Goal: Task Accomplishment & Management: Complete application form

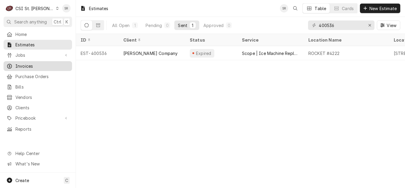
click at [38, 64] on span "Invoices" at bounding box center [42, 66] width 54 height 6
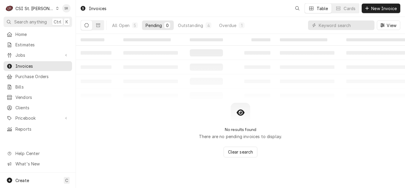
click at [352, 25] on input "Dynamic Content Wrapper" at bounding box center [347, 24] width 56 height 9
type input "lease"
click at [245, 25] on button "Overdue 5" at bounding box center [231, 24] width 33 height 9
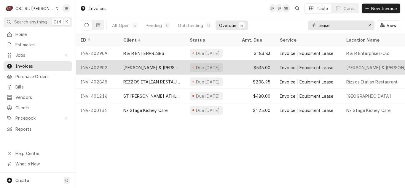
click at [161, 68] on div "Golterman & Sabo" at bounding box center [152, 67] width 66 height 14
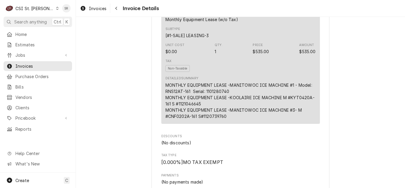
scroll to position [356, 0]
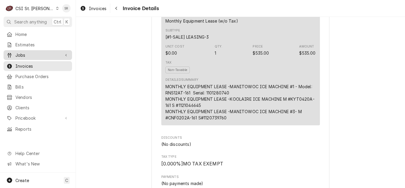
click at [28, 52] on span "Jobs" at bounding box center [37, 55] width 45 height 6
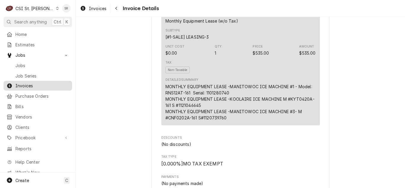
click at [25, 65] on span "Jobs" at bounding box center [42, 65] width 54 height 6
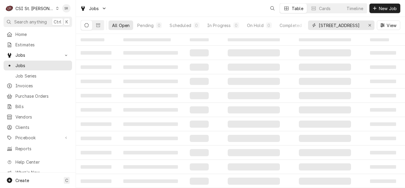
click at [369, 24] on icon "Erase input" at bounding box center [369, 25] width 3 height 4
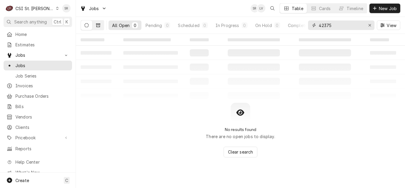
type input "42375"
click at [96, 26] on button "Dynamic Content Wrapper" at bounding box center [97, 24] width 11 height 9
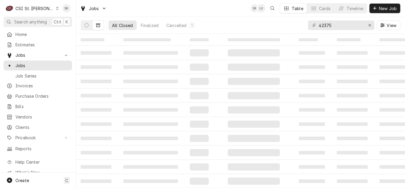
click at [100, 25] on button "Dynamic Content Wrapper" at bounding box center [97, 24] width 11 height 9
click at [185, 24] on div "Cancelled" at bounding box center [176, 25] width 20 height 6
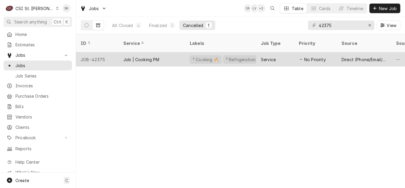
click at [165, 53] on div "Job | Cooking PM" at bounding box center [152, 59] width 66 height 14
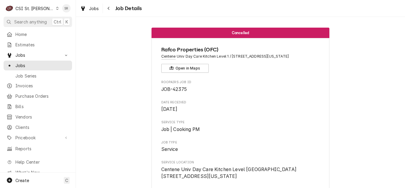
scroll to position [148, 0]
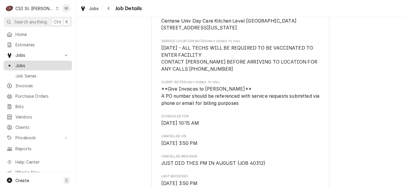
click at [30, 64] on span "Jobs" at bounding box center [42, 65] width 54 height 6
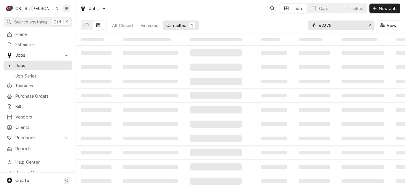
drag, startPoint x: 335, startPoint y: 25, endPoint x: 305, endPoint y: 24, distance: 30.6
click at [305, 24] on div "All Closed Finalized Cancelled 1 42375 View" at bounding box center [240, 25] width 319 height 17
type input "42388"
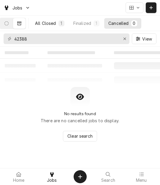
click at [60, 25] on button "All Closed 1" at bounding box center [50, 23] width 38 height 11
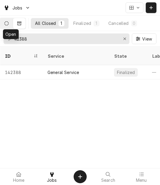
click at [9, 25] on icon "Dynamic Content Wrapper" at bounding box center [6, 23] width 4 height 4
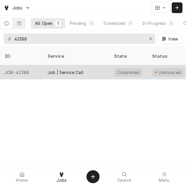
click at [77, 69] on div "Job | Service Call" at bounding box center [65, 72] width 36 height 6
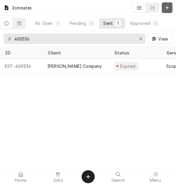
click at [165, 5] on div "Dynamic Content Wrapper" at bounding box center [167, 8] width 6 height 6
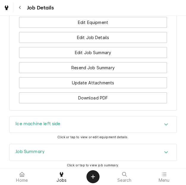
scroll to position [800, 0]
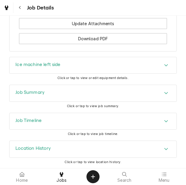
click at [47, 102] on div "Job Summary" at bounding box center [92, 93] width 166 height 17
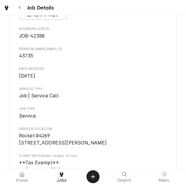
scroll to position [0, 0]
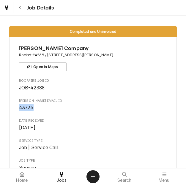
drag, startPoint x: 32, startPoint y: 107, endPoint x: 16, endPoint y: 106, distance: 15.7
copy span "43735"
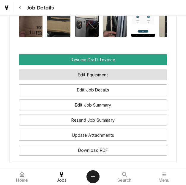
scroll to position [682, 0]
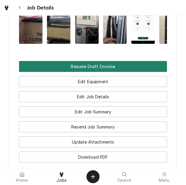
click at [95, 72] on button "Resume Draft Invoice" at bounding box center [93, 66] width 148 height 11
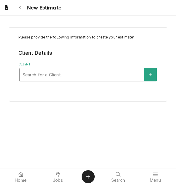
click at [56, 75] on div "Client" at bounding box center [82, 74] width 118 height 11
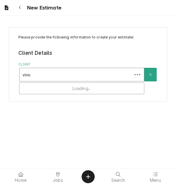
type input "[PERSON_NAME]"
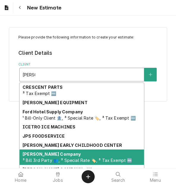
click at [48, 157] on strong "[PERSON_NAME] Company" at bounding box center [52, 154] width 58 height 5
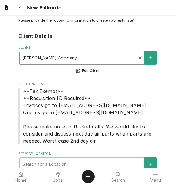
scroll to position [45, 0]
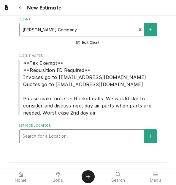
click at [55, 136] on div "Service Location" at bounding box center [82, 136] width 118 height 11
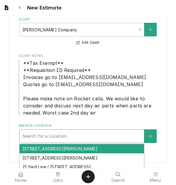
type input "1"
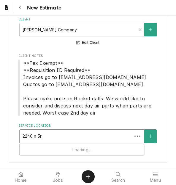
type input "2240 n 3rd"
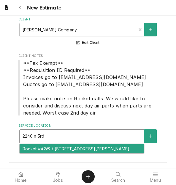
click at [51, 147] on div "Rocket #4269 / [STREET_ADDRESS][PERSON_NAME]" at bounding box center [82, 148] width 124 height 9
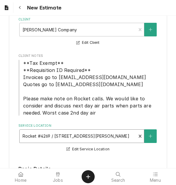
scroll to position [134, 0]
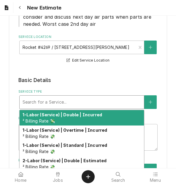
click at [55, 101] on div "Service Type" at bounding box center [82, 102] width 118 height 11
type textarea "x"
type input "s"
type textarea "x"
type input "se"
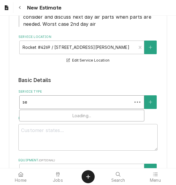
type textarea "x"
type input "ser"
type textarea "x"
type input "serv"
type textarea "x"
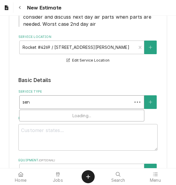
type input "servi"
type textarea "x"
type input "servic"
type textarea "x"
type input "service"
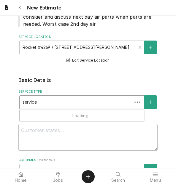
type textarea "x"
type input "service c"
type textarea "x"
type input "service ca"
type textarea "x"
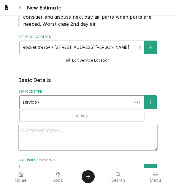
type input "service cal"
type textarea "x"
type input "service call"
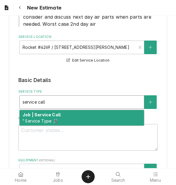
click at [53, 114] on strong "Job | Service Call" at bounding box center [42, 114] width 38 height 5
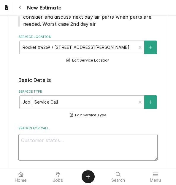
click at [62, 144] on textarea "Reason For Call" at bounding box center [87, 147] width 139 height 27
type textarea "x"
type textarea "Q"
type textarea "x"
type textarea "Qu"
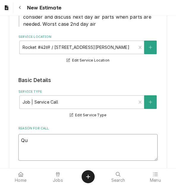
type textarea "x"
type textarea "Quo"
type textarea "x"
type textarea "Quot"
type textarea "x"
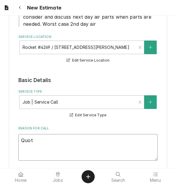
type textarea "Quote"
type textarea "x"
type textarea "Quote"
type textarea "x"
type textarea "Quote t"
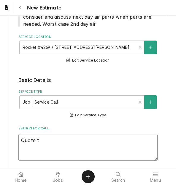
type textarea "x"
type textarea "Quote to"
type textarea "x"
type textarea "Quote to"
type textarea "x"
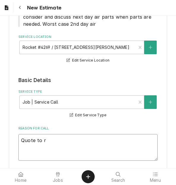
type textarea "Quote to re"
type textarea "x"
type textarea "Quote to rep"
type textarea "x"
type textarea "Quote to repla"
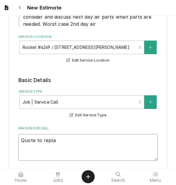
type textarea "x"
type textarea "Quote to replac"
type textarea "x"
type textarea "Quote to replace"
type textarea "x"
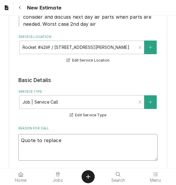
type textarea "Quote to replace"
type textarea "x"
type textarea "Quote to replace d"
type textarea "x"
type textarea "Quote to replace dr"
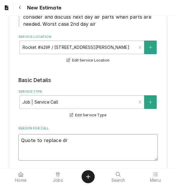
type textarea "x"
type textarea "Quote to replace dri"
type textarea "x"
type textarea "Quote to replace drie"
type textarea "x"
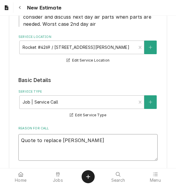
type textarea "Quote to replace drier"
type textarea "x"
type textarea "Quote to replace drier,"
type textarea "x"
type textarea "Quote to replace drier,"
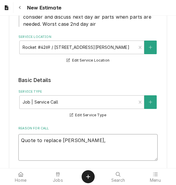
type textarea "x"
type textarea "Quote to replace drier, t"
type textarea "x"
type textarea "Quote to replace drier, tx"
type textarea "x"
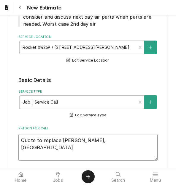
type textarea "Quote to replace drier, txc"
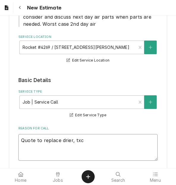
type textarea "x"
type textarea "Quote to replace drier, tx"
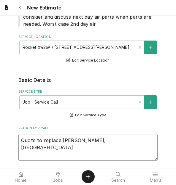
type textarea "x"
type textarea "Quote to replace drier, txv"
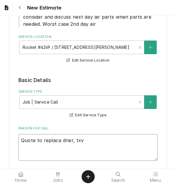
type textarea "x"
type textarea "Quote to replace drier, txv,"
type textarea "x"
type textarea "Quote to replace drier, txv,"
type textarea "x"
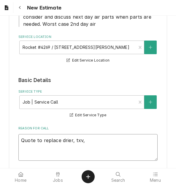
type textarea "Quote to replace drier, txv, i"
type textarea "x"
type textarea "Quote to replace drier, txv, in"
type textarea "x"
type textarea "Quote to replace drier, txv, ins"
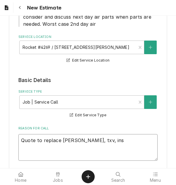
type textarea "x"
type textarea "Quote to replace drier, txv, inst"
type textarea "x"
type textarea "Quote to replace drier, txv, instu"
type textarea "x"
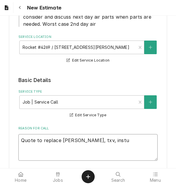
type textarea "Quote to replace drier, txv, instul"
type textarea "x"
type textarea "Quote to replace drier, txv, instu"
type textarea "x"
type textarea "Quote to replace drier, txv, inst"
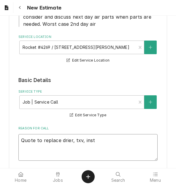
type textarea "x"
type textarea "Quote to replace drier, txv, ins"
type textarea "x"
type textarea "Quote to replace drier, txv, insu"
type textarea "x"
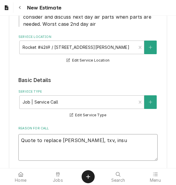
type textarea "Quote to replace drier, txv, insul"
type textarea "x"
type textarea "Quote to replace drier, txv, insula"
type textarea "x"
type textarea "Quote to replace drier, txv, insulat"
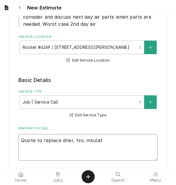
type textarea "x"
type textarea "Quote to replace drier, txv, insulati"
type textarea "x"
type textarea "Quote to replace drier, txv, insulatio"
type textarea "x"
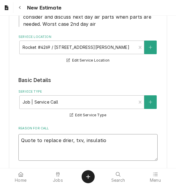
type textarea "Quote to replace drier, txv, insulation"
type textarea "x"
type textarea "Quote to replace drier, txv, insulation"
type textarea "x"
type textarea "Quote to replace drier, txv, insulation a"
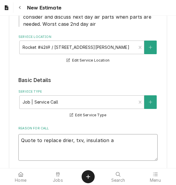
type textarea "x"
type textarea "Quote to replace drier, txv, insulation an"
type textarea "x"
type textarea "Quote to replace drier, txv, insulation and"
type textarea "x"
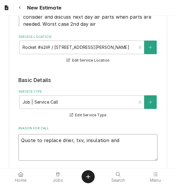
type textarea "Quote to replace drier, txv, insulation and"
type textarea "x"
type textarea "Quote to replace drier, txv, insulation and"
type textarea "x"
type textarea "Quote to replace drier, txv, insulation an"
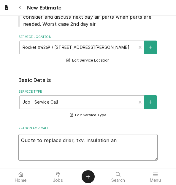
type textarea "x"
type textarea "Quote to replace drier, txv, insulation a"
type textarea "x"
type textarea "Quote to replace drier, txv, insulation"
type textarea "x"
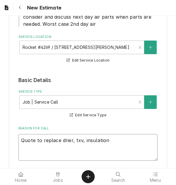
type textarea "Quote to replace drier, txv, insulation"
type textarea "x"
type textarea "Quote to replace drier, txv, insulation a"
type textarea "x"
type textarea "Quote to replace drier, txv, insulation and"
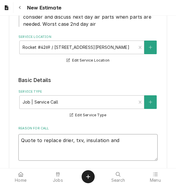
type textarea "x"
type textarea "Quote to replace drier, txv, insulation and"
type textarea "x"
type textarea "Quote to replace drier, txv, insulation and s"
type textarea "x"
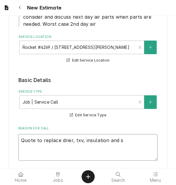
type textarea "Quote to replace drier, txv, insulation and sc"
type textarea "x"
type textarea "Quote to replace drier, txv, insulation and scr"
type textarea "x"
type textarea "Quote to replace drier, txv, insulation and scre"
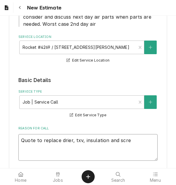
type textarea "x"
type textarea "Quote to replace drier, txv, insulation and screw"
type textarea "x"
type textarea "Quote to replace drier, txv, insulation and screw"
type textarea "x"
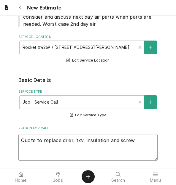
type textarea "Quote to replace drier, txv, insulation and screw o"
type textarea "x"
type textarea "Quote to replace drier, txv, insulation and screw on"
type textarea "x"
type textarea "Quote to replace drier, txv, insulation and screw on"
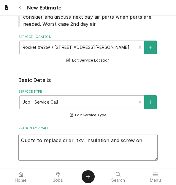
type textarea "x"
type textarea "Quote to replace drier, txv, insulation and screw on S"
type textarea "x"
type textarea "Quote to replace drier, txv, insulation and screw on SC"
type textarea "x"
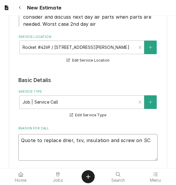
type textarea "Quote to replace drier, txv, insulation and screw on S"
type textarea "x"
type textarea "Quote to replace drier, txv, insulation and screw on Sc"
type textarea "x"
type textarea "Quote to replace drier, txv, insulation and screw on Sco"
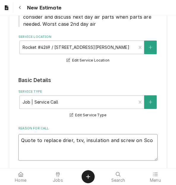
type textarea "x"
type textarea "Quote to replace drier, txv, insulation and screw on Scot"
type textarea "x"
type textarea "Quote to replace drier, txv, insulation and screw on Scotsm"
type textarea "x"
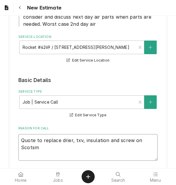
type textarea "Quote to replace drier, txv, insulation and screw on Scotsmn"
type textarea "x"
type textarea "Quote to replace drier, txv, insulation and screw on Scotsmn"
type textarea "x"
type textarea "Quote to replace drier, txv, insulation and screw on Scotsmn I"
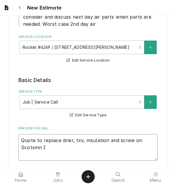
type textarea "x"
type textarea "Quote to replace drier, txv, insulation and screw on Scotsmn"
type textarea "x"
type textarea "Quote to replace drier, txv, insulation and screw on Scotsmn"
type textarea "x"
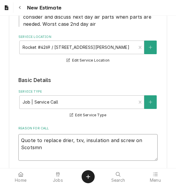
type textarea "Quote to replace drier, txv, insulation and screw on Scotsm"
type textarea "x"
type textarea "Quote to replace drier, txv, insulation and screw on Scotsma"
type textarea "x"
type textarea "Quote to replace drier, txv, insulation and screw on Scotsman"
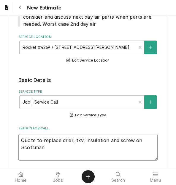
type textarea "x"
type textarea "Quote to replace drier, txv, insulation and screw on Scotsman"
type textarea "x"
type textarea "Quote to replace drier, txv, insulation and screw on Scotsman I"
type textarea "x"
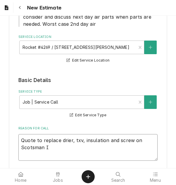
type textarea "Quote to replace drier, txv, insulation and screw on Scotsman Ic"
type textarea "x"
type textarea "Quote to replace drier, txv, insulation and screw on Scotsman Ice"
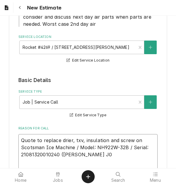
scroll to position [138, 0]
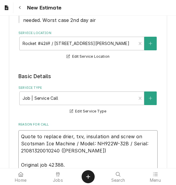
drag, startPoint x: 57, startPoint y: 150, endPoint x: 17, endPoint y: 135, distance: 42.7
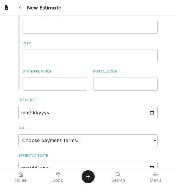
scroll to position [473, 0]
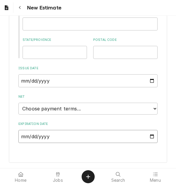
click at [148, 137] on input "Expiration Date" at bounding box center [87, 136] width 139 height 13
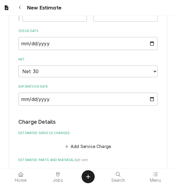
scroll to position [594, 0]
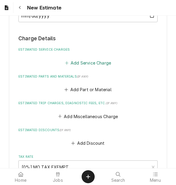
click at [77, 63] on button "Add Service Charge" at bounding box center [88, 63] width 48 height 8
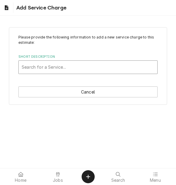
click at [56, 65] on div "Short Description" at bounding box center [88, 67] width 132 height 11
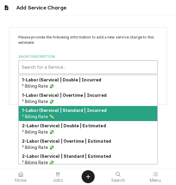
click at [65, 110] on strong "1-Labor (Service) | Standard | Incurred" at bounding box center [64, 110] width 84 height 5
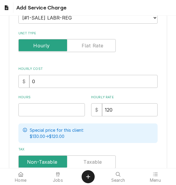
scroll to position [89, 0]
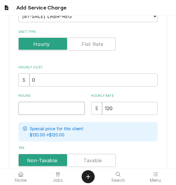
click at [32, 105] on input "Hours" at bounding box center [51, 108] width 66 height 13
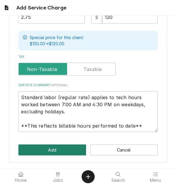
click at [47, 146] on button "Add" at bounding box center [51, 150] width 67 height 11
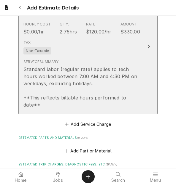
scroll to position [705, 0]
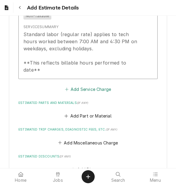
click at [73, 93] on button "Add Service Charge" at bounding box center [88, 89] width 48 height 8
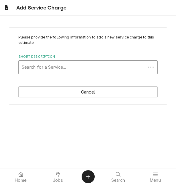
click at [70, 74] on div "Search for a Service..." at bounding box center [87, 67] width 139 height 14
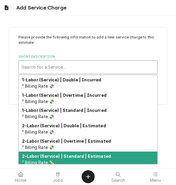
click at [76, 156] on strong "2-Labor (Service) | Standard | Estimated" at bounding box center [66, 156] width 89 height 5
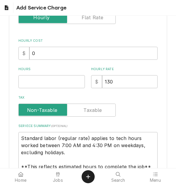
scroll to position [119, 0]
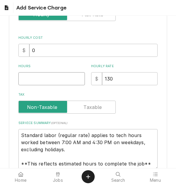
click at [30, 78] on input "Hours" at bounding box center [51, 78] width 66 height 13
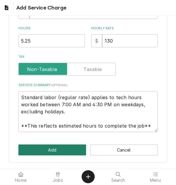
click at [43, 146] on button "Add" at bounding box center [51, 150] width 67 height 11
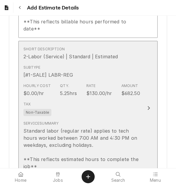
scroll to position [806, 0]
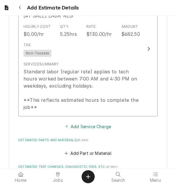
click at [86, 125] on button "Add Service Charge" at bounding box center [88, 126] width 48 height 8
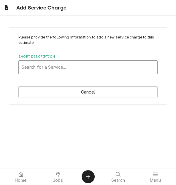
click at [66, 66] on div "Short Description" at bounding box center [88, 67] width 132 height 11
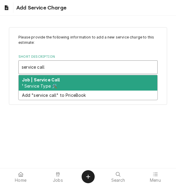
click at [60, 83] on div "Job | Service Call ¹ Service Type 🛠️" at bounding box center [88, 82] width 138 height 15
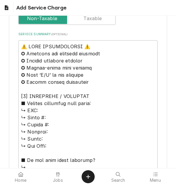
scroll to position [148, 0]
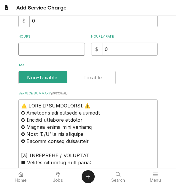
click at [40, 50] on input "Hours" at bounding box center [51, 49] width 66 height 13
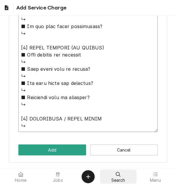
drag, startPoint x: 22, startPoint y: 76, endPoint x: 116, endPoint y: 178, distance: 138.0
click at [116, 178] on body "Add Service Charge Please provide the following information to add a new servic…" at bounding box center [88, 92] width 176 height 185
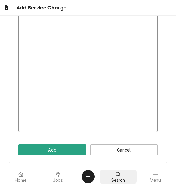
scroll to position [128, 0]
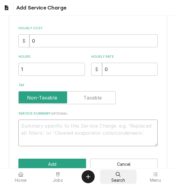
paste textarea "Quote to replace drier, txv, insulation and screw on Scotsman Ice Machine / Mod…"
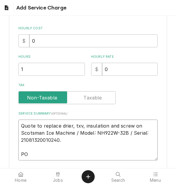
click at [52, 158] on textarea "Quote to replace drier, txv, insulation and screw on Scotsman Ice Machine / Mod…" at bounding box center [87, 140] width 139 height 41
paste textarea "43735"
click at [28, 155] on textarea "Quote to replace drier, txv, insulation and screw on Scotsman Ice Machine / Mod…" at bounding box center [87, 140] width 139 height 41
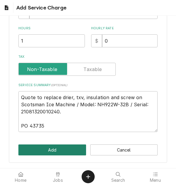
click at [55, 151] on button "Add" at bounding box center [51, 150] width 67 height 11
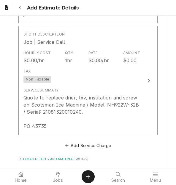
scroll to position [979, 0]
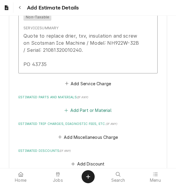
click at [95, 107] on button "Add Part or Material" at bounding box center [87, 110] width 49 height 8
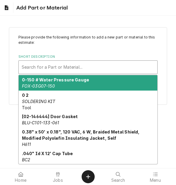
click at [54, 62] on div "Short Description" at bounding box center [88, 67] width 132 height 11
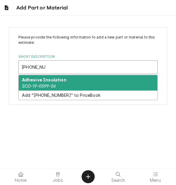
click at [50, 81] on strong "Adhesive Insulation" at bounding box center [44, 79] width 44 height 5
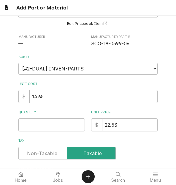
scroll to position [59, 0]
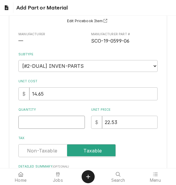
click at [33, 123] on input "Quantity" at bounding box center [51, 122] width 66 height 13
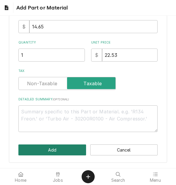
click at [39, 149] on button "Add" at bounding box center [51, 150] width 67 height 11
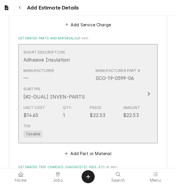
scroll to position [1105, 0]
click at [87, 150] on button "Add Part or Material" at bounding box center [87, 154] width 49 height 8
click div "Short Description"
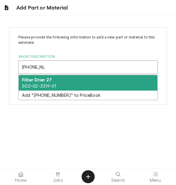
click at [75, 80] on div "Filter Drier 27 SCO-02-3319-01" at bounding box center [88, 82] width 138 height 15
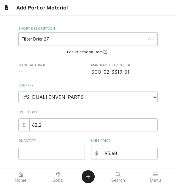
scroll to position [59, 0]
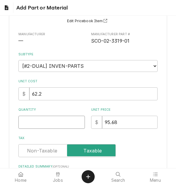
click at [32, 120] on input "Quantity" at bounding box center [51, 122] width 66 height 13
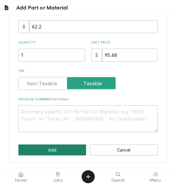
click at [36, 153] on button "Add" at bounding box center [51, 150] width 67 height 11
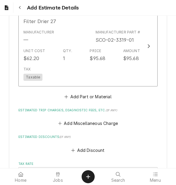
scroll to position [1179, 0]
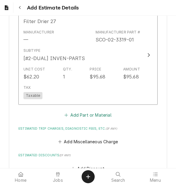
click at [97, 115] on button "Add Part or Material" at bounding box center [87, 115] width 49 height 8
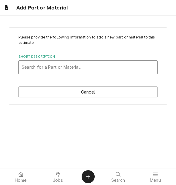
click at [58, 67] on div "Short Description" at bounding box center [88, 67] width 132 height 11
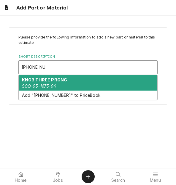
click at [64, 88] on div "KNOB THREE PRONG SCO-03-1675-04" at bounding box center [88, 82] width 138 height 15
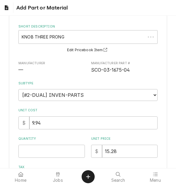
scroll to position [89, 0]
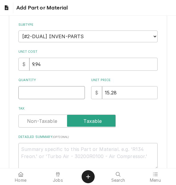
click at [42, 96] on input "Quantity" at bounding box center [51, 92] width 66 height 13
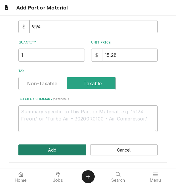
click at [47, 147] on button "Add" at bounding box center [51, 150] width 67 height 11
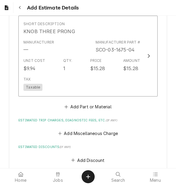
scroll to position [1271, 0]
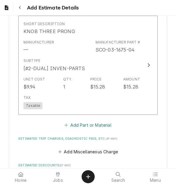
click at [106, 128] on button "Add Part or Material" at bounding box center [87, 125] width 49 height 8
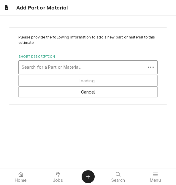
click at [56, 67] on div "Short Description" at bounding box center [82, 67] width 121 height 11
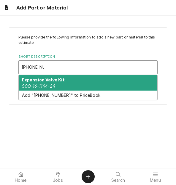
click at [55, 79] on strong "Expansion Valve Kit" at bounding box center [43, 79] width 43 height 5
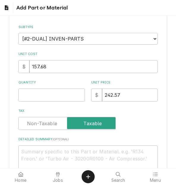
scroll to position [89, 0]
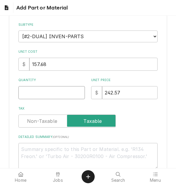
click at [33, 96] on input "Quantity" at bounding box center [51, 92] width 66 height 13
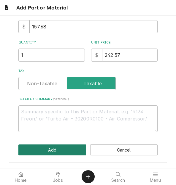
click at [37, 147] on button "Add" at bounding box center [51, 150] width 67 height 11
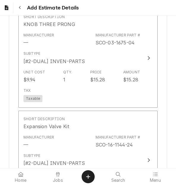
scroll to position [1382, 0]
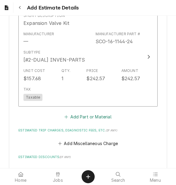
click at [91, 114] on button "Add Part or Material" at bounding box center [87, 117] width 49 height 8
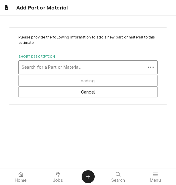
click at [60, 70] on div "Short Description" at bounding box center [82, 67] width 121 height 11
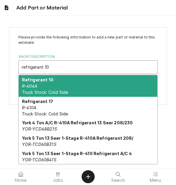
click at [62, 82] on div "Refrigerant 10 R-404A Truck Stock: Cold Side" at bounding box center [88, 86] width 138 height 22
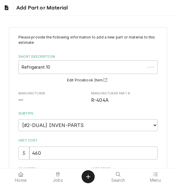
scroll to position [59, 0]
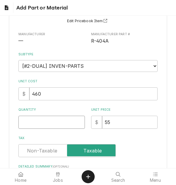
click at [48, 121] on input "Quantity" at bounding box center [51, 122] width 66 height 13
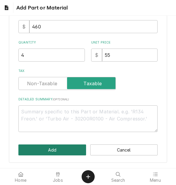
click at [52, 147] on button "Add" at bounding box center [51, 150] width 67 height 11
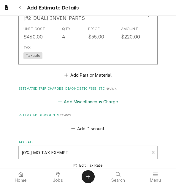
scroll to position [1541, 0]
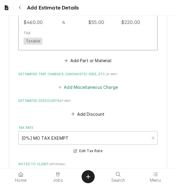
click at [81, 87] on button "Add Miscellaneous Charge" at bounding box center [88, 87] width 62 height 8
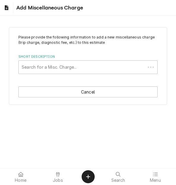
click at [64, 63] on div "Short Description" at bounding box center [82, 67] width 121 height 11
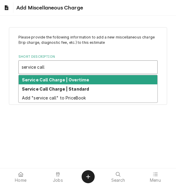
click at [53, 79] on strong "Service Call Charge | Overtime" at bounding box center [55, 79] width 67 height 5
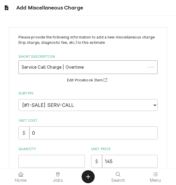
click at [65, 63] on div "Short Description" at bounding box center [82, 67] width 121 height 11
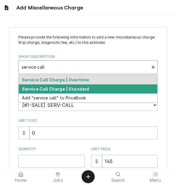
click at [64, 87] on strong "Service Call Charge | Standard" at bounding box center [55, 89] width 67 height 5
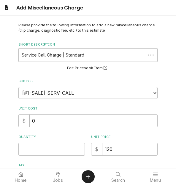
scroll to position [15, 0]
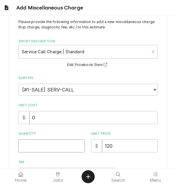
click at [31, 141] on input "Quantity" at bounding box center [51, 146] width 66 height 13
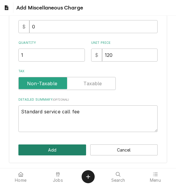
click at [34, 149] on button "Add" at bounding box center [51, 150] width 67 height 11
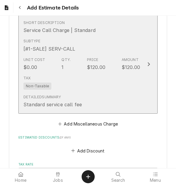
scroll to position [1569, 0]
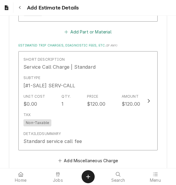
click at [75, 31] on button "Add Part or Material" at bounding box center [87, 32] width 49 height 8
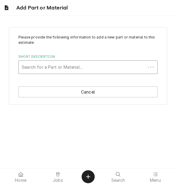
click at [42, 67] on div "Short Description" at bounding box center [82, 67] width 121 height 11
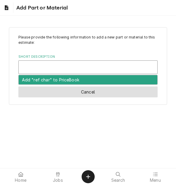
click at [66, 88] on button "Cancel" at bounding box center [87, 92] width 139 height 11
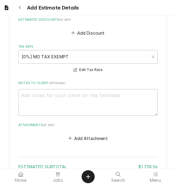
scroll to position [1665, 0]
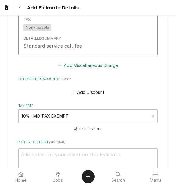
click at [83, 62] on button "Add Miscellaneous Charge" at bounding box center [88, 65] width 62 height 8
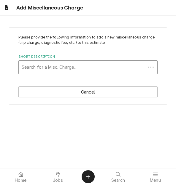
click at [52, 67] on div "Short Description" at bounding box center [82, 67] width 121 height 11
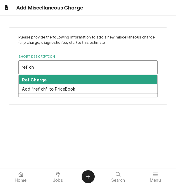
click at [47, 76] on div "Ref Charge" at bounding box center [88, 79] width 138 height 9
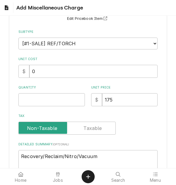
scroll to position [106, 0]
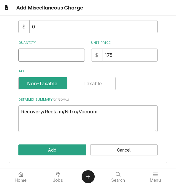
click at [36, 61] on input "Quantity" at bounding box center [51, 55] width 66 height 13
click at [43, 158] on div "Please provide the following information to add a new miscellaneous charge (tri…" at bounding box center [88, 42] width 158 height 242
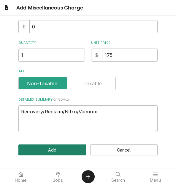
click at [44, 153] on button "Add" at bounding box center [51, 150] width 67 height 11
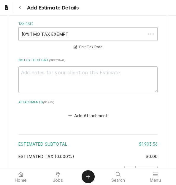
scroll to position [1789, 0]
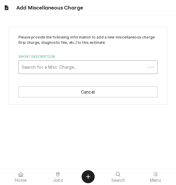
click at [48, 70] on div "Short Description" at bounding box center [82, 67] width 121 height 11
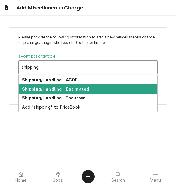
click at [48, 90] on strong "Shipping/Handling - Estimated" at bounding box center [55, 89] width 67 height 5
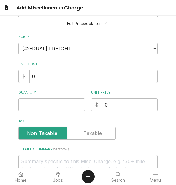
scroll to position [59, 0]
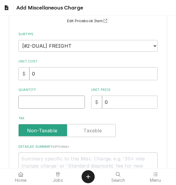
click at [32, 101] on input "Quantity" at bounding box center [51, 102] width 66 height 13
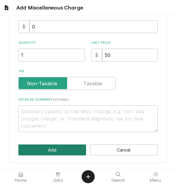
click at [48, 152] on button "Add" at bounding box center [51, 150] width 67 height 11
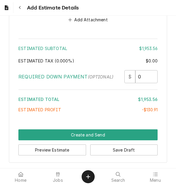
scroll to position [2029, 0]
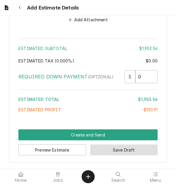
click at [108, 151] on button "Save Draft" at bounding box center [123, 150] width 67 height 11
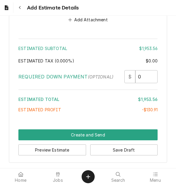
scroll to position [2025, 0]
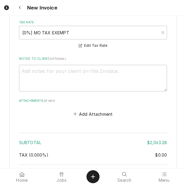
scroll to position [2727, 0]
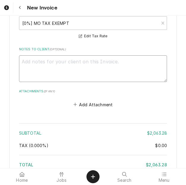
click at [90, 60] on textarea "Notes to Client ( optional )" at bounding box center [93, 68] width 148 height 27
type textarea "x"
type textarea "q"
type textarea "x"
type textarea "qu"
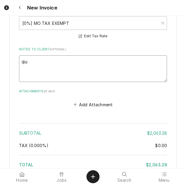
type textarea "x"
type textarea "quot"
type textarea "x"
type textarea "quote"
type textarea "x"
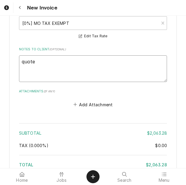
type textarea "quoted"
type textarea "x"
type textarea "quoted"
type textarea "x"
type textarea "quoted o"
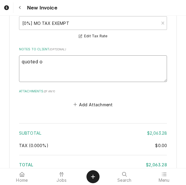
type textarea "x"
type textarea "quoted on"
type textarea "x"
type textarea "quoted on"
click at [68, 55] on textarea "quoted on" at bounding box center [93, 68] width 148 height 27
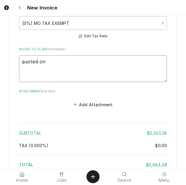
type textarea "x"
type textarea "quoted on 4"
type textarea "x"
type textarea "quoted on 40"
type textarea "x"
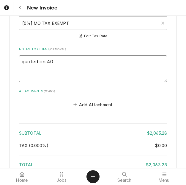
type textarea "quoted on 400"
type textarea "x"
type textarea "quoted on 4006"
type textarea "x"
type textarea "quoted on 40068"
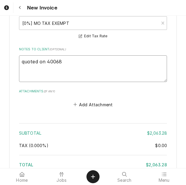
type textarea "x"
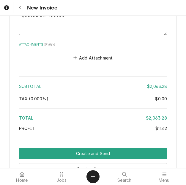
scroll to position [2817, 0]
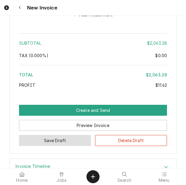
type textarea "quoted on 400680"
click at [72, 135] on button "Save Draft" at bounding box center [55, 140] width 72 height 11
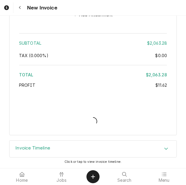
scroll to position [2798, 0]
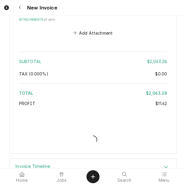
type textarea "x"
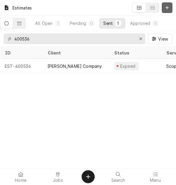
click at [163, 9] on button "Dynamic Content Wrapper" at bounding box center [167, 7] width 11 height 11
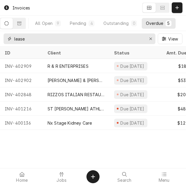
click at [73, 36] on input "lease" at bounding box center [79, 38] width 130 height 11
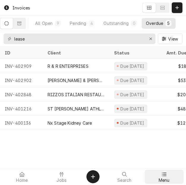
click at [151, 174] on div "Menu" at bounding box center [164, 177] width 37 height 12
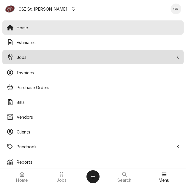
click at [26, 59] on span "Jobs" at bounding box center [95, 57] width 157 height 6
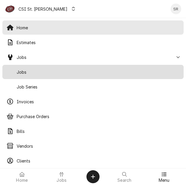
click at [33, 69] on span "Jobs" at bounding box center [98, 72] width 162 height 6
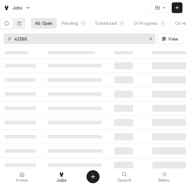
drag, startPoint x: 81, startPoint y: 45, endPoint x: -7, endPoint y: 24, distance: 90.1
click at [0, 24] on html "Jobs All Open Pending 0 Scheduled 0 In Progress 0 On Hold 0 Completed 1 42388 V…" at bounding box center [93, 92] width 186 height 185
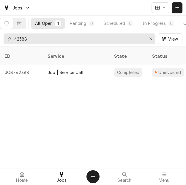
click at [51, 37] on input "42388" at bounding box center [79, 38] width 130 height 11
drag, startPoint x: 51, startPoint y: 37, endPoint x: 30, endPoint y: 38, distance: 21.4
click at [30, 38] on input "42388" at bounding box center [79, 38] width 130 height 11
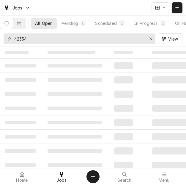
type input "42354"
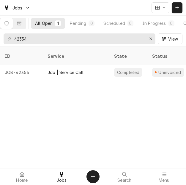
scroll to position [0, 162]
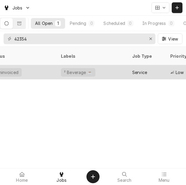
click at [68, 68] on div "² Beverage ☕️" at bounding box center [78, 72] width 34 height 9
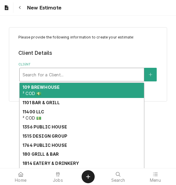
click at [56, 71] on div "Client" at bounding box center [82, 74] width 118 height 11
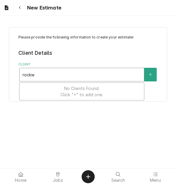
type input "[GEOGRAPHIC_DATA]"
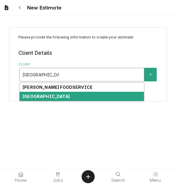
click at [56, 94] on div "[GEOGRAPHIC_DATA]" at bounding box center [82, 96] width 124 height 9
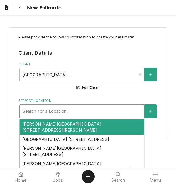
click at [50, 109] on div "Service Location" at bounding box center [82, 111] width 118 height 11
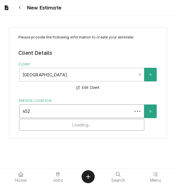
type input "4525"
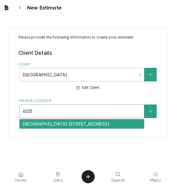
click at [51, 126] on div "[GEOGRAPHIC_DATA] [STREET_ADDRESS]" at bounding box center [82, 123] width 124 height 9
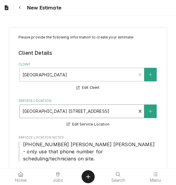
scroll to position [148, 0]
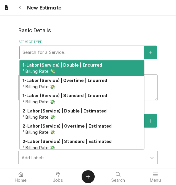
click at [71, 47] on div "Service Type" at bounding box center [82, 52] width 118 height 11
type textarea "x"
type input "s"
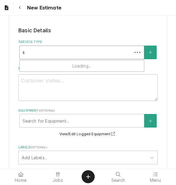
type textarea "x"
type input "se"
type textarea "x"
type input "ser"
type textarea "x"
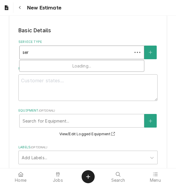
type input "serv"
type textarea "x"
type input "servi"
type textarea "x"
type input "servic"
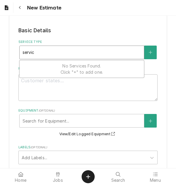
type textarea "x"
type input "service"
type textarea "x"
type input "service"
type textarea "x"
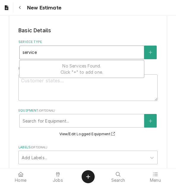
type input "service c"
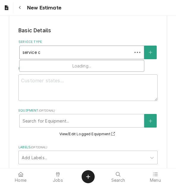
type textarea "x"
type input "service ca"
type textarea "x"
type input "service cal"
type textarea "x"
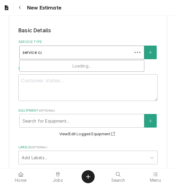
type input "service call"
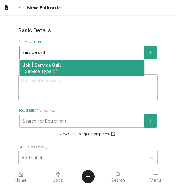
click at [68, 61] on div "Job | Service Call ¹ Service Type 🛠️" at bounding box center [82, 67] width 124 height 15
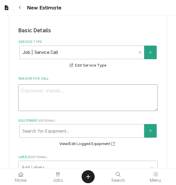
click at [43, 86] on textarea "Reason For Call" at bounding box center [87, 97] width 139 height 27
type textarea "x"
type textarea "Q"
type textarea "x"
type textarea "Qu"
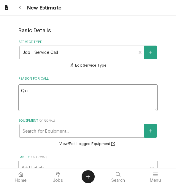
type textarea "x"
type textarea "Quo"
type textarea "x"
type textarea "Quot"
type textarea "x"
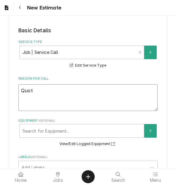
type textarea "Quote"
type textarea "x"
type textarea "Quote"
type textarea "x"
type textarea "Quote t"
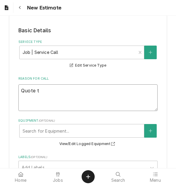
type textarea "x"
type textarea "Quote to"
type textarea "x"
type textarea "Quote to"
type textarea "x"
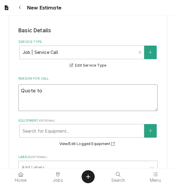
type textarea "Quote to r"
type textarea "x"
type textarea "Quote to re"
type textarea "x"
type textarea "Quote to rep"
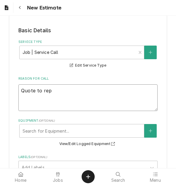
type textarea "x"
type textarea "Quote to repla"
type textarea "x"
type textarea "Quote to replac"
type textarea "x"
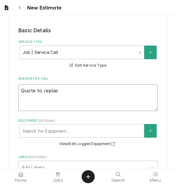
type textarea "Quote to replace"
type textarea "x"
type textarea "Quote to replace"
type textarea "x"
type textarea "Quote to replace h"
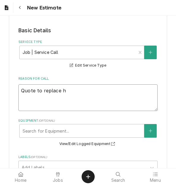
type textarea "x"
type textarea "Quote to replace he"
type textarea "x"
type textarea "Quote to replace hea"
type textarea "x"
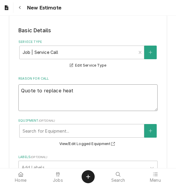
type textarea "Quote to replace heati"
type textarea "x"
type textarea "Quote to replace heatin"
type textarea "x"
type textarea "Quote to replace heating"
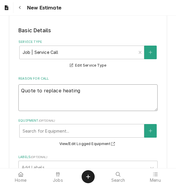
type textarea "x"
type textarea "Quote to replace heating"
type textarea "x"
type textarea "Quote to replace heating e"
type textarea "x"
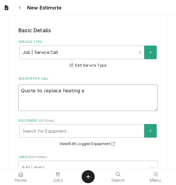
type textarea "Quote to replace heating el"
type textarea "x"
type textarea "Quote to replace heating ele"
type textarea "x"
type textarea "Quote to replace heating elee"
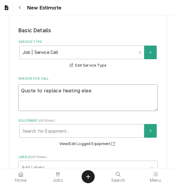
type textarea "x"
type textarea "Quote to replace heating eleen"
type textarea "x"
type textarea "Quote to replace heating eleent"
type textarea "x"
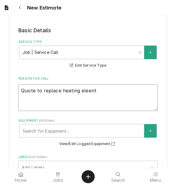
type textarea "Quote to replace heating eleent a"
type textarea "x"
type textarea "Quote to replace heating eleent"
type textarea "x"
type textarea "Quote to replace heating eleent"
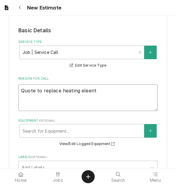
type textarea "x"
type textarea "Quote to replace heating eleen"
type textarea "x"
type textarea "Quote to replace heating elee"
type textarea "x"
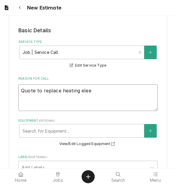
type textarea "Quote to replace heating eleem"
type textarea "x"
type textarea "Quote to replace heating elee"
type textarea "x"
type textarea "Quote to replace heating ele"
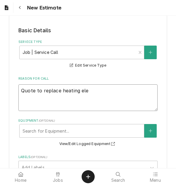
type textarea "x"
type textarea "Quote to replace heating elem"
type textarea "x"
type textarea "Quote to replace heating eleme"
type textarea "x"
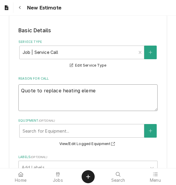
type textarea "Quote to replace heating elemen"
type textarea "x"
type textarea "Quote to replace heating element"
type textarea "x"
type textarea "Quote to replace heating element"
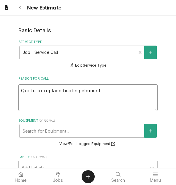
type textarea "x"
type textarea "Quote to replace heating element an"
type textarea "x"
type textarea "Quote to replace heating element and"
type textarea "x"
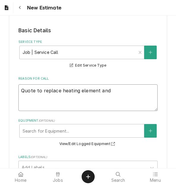
type textarea "Quote to replace heating element and"
type textarea "x"
type textarea "Quote to replace heating element and d"
type textarea "x"
type textarea "Quote to replace heating element and dr"
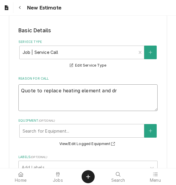
type textarea "x"
type textarea "Quote to replace heating element and dra"
type textarea "x"
type textarea "Quote to replace heating element and drai"
type textarea "x"
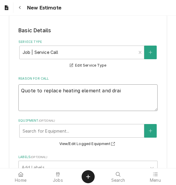
type textarea "Quote to replace heating element and drain"
type textarea "x"
type textarea "Quote to replace heating element and drain"
type textarea "x"
type textarea "Quote to replace heating element and drain v"
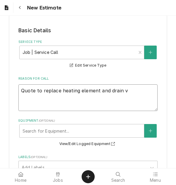
type textarea "x"
type textarea "Quote to replace heating element and drain va"
type textarea "x"
type textarea "Quote to replace heating element and drain val"
type textarea "x"
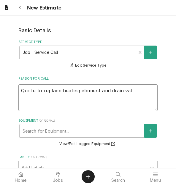
type textarea "Quote to replace heating element and drain valv"
type textarea "x"
type textarea "Quote to replace heating element and drain valve"
type textarea "x"
type textarea "Quote to replace heating element and drain valve"
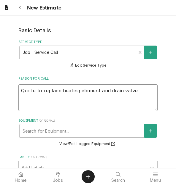
type textarea "x"
type textarea "Quote to replace heating element and drain valve o"
type textarea "x"
type textarea "Quote to replace heating element and drain valve on"
type textarea "x"
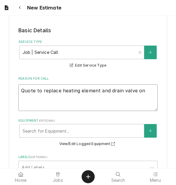
type textarea "Quote to replace heating element and drain valve on"
type textarea "x"
type textarea "Quote to replace heating element and drain valve on D"
type textarea "x"
type textarea "Quote to replace heating element and drain valve on Du"
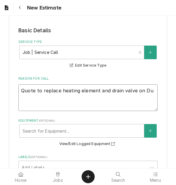
type textarea "x"
type textarea "Quote to replace heating element and drain valve on Dur"
type textarea "x"
type textarea "Quote to replace heating element and drain valve on Durs"
type textarea "x"
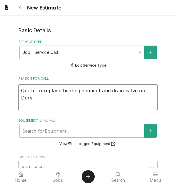
type textarea "Quote to replace heating element and drain valve on Dur"
type textarea "x"
type textarea "Quote to replace heating element and drain valve on Dura"
type textarea "x"
type textarea "Quote to replace heating element and drain valve on Duras"
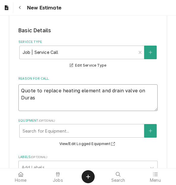
type textarea "x"
type textarea "Quote to replace heating element and drain valve on Durast"
type textarea "x"
type textarea "Quote to replace heating element and drain valve on Durasti"
type textarea "x"
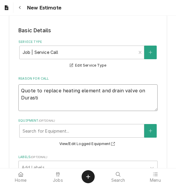
type textarea "Quote to replace heating element and drain valve on Durastil"
type textarea "x"
type textarea "Quote to replace heating element and drain valve on Durastill"
type textarea "x"
type textarea "Quote to replace heating element and drain valve on Durastill"
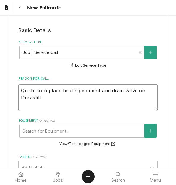
type textarea "x"
type textarea "Quote to replace heating element and drain valve on Durastill /"
type textarea "x"
type textarea "Quote to replace heating element and drain valve on Durastill /"
type textarea "x"
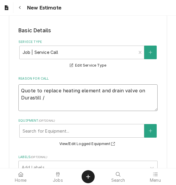
type textarea "Quote to replace heating element and drain valve on Durastill / M"
type textarea "x"
type textarea "Quote to replace heating element and drain valve on Durastill / Mod"
type textarea "x"
type textarea "Quote to replace heating element and drain valve on Durastill / Mode"
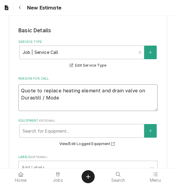
type textarea "x"
type textarea "Quote to replace heating element and drain valve on Durastill / Model"
type textarea "x"
type textarea "Quote to replace heating element and drain valve on Durastill / Model:"
type textarea "x"
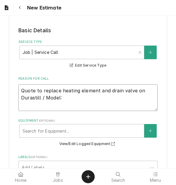
type textarea "Quote to replace heating element and drain valve on Durastill / Model:"
type textarea "x"
type textarea "Quote to replace heating element and drain valve on Durastill / Model: 3"
type textarea "x"
type textarea "Quote to replace heating element and drain valve on Durastill / Model: 30"
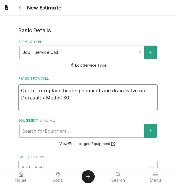
type textarea "x"
type textarea "Quote to replace heating element and drain valve on Durastill / Model: 30H"
type textarea "x"
type textarea "Quote to replace heating element and drain valve on Durastill / Model: 30HM"
type textarea "x"
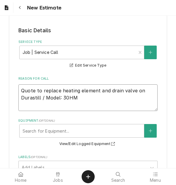
type textarea "Quote to replace heating element and drain valve on Durastill / Model: 30H"
type textarea "x"
click at [68, 91] on textarea "Quote to replace heating element and drain valve on Durastill / Model: 30M19 / S" at bounding box center [87, 97] width 139 height 27
click at [92, 90] on textarea "Quote to replace heating element and drain valve on Durastill / Model: 30JM19 /…" at bounding box center [87, 97] width 139 height 27
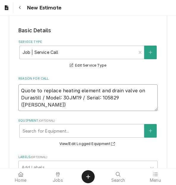
click at [117, 90] on textarea "Quote to replace heating element and drain valve on Durastill / Model: 30JM19 /…" at bounding box center [87, 97] width 139 height 27
paste textarea "WO #8054400"
click at [92, 100] on textarea "Quote to replace heating element and drain valve on Durastill / Model: 30JM19 /…" at bounding box center [87, 97] width 139 height 27
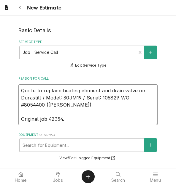
drag, startPoint x: 45, startPoint y: 96, endPoint x: 21, endPoint y: 78, distance: 30.1
click at [21, 84] on textarea "Quote to replace heating element and drain valve on Durastill / Model: 30JM19 /…" at bounding box center [87, 104] width 139 height 41
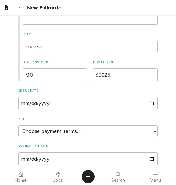
scroll to position [430, 0]
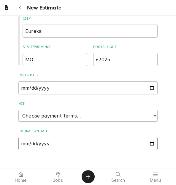
drag, startPoint x: 145, startPoint y: 136, endPoint x: 132, endPoint y: 130, distance: 14.7
click at [146, 137] on input "Expiration Date" at bounding box center [87, 143] width 139 height 13
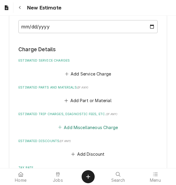
scroll to position [581, 0]
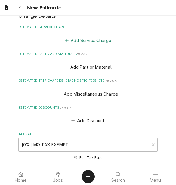
click at [84, 36] on button "Add Service Charge" at bounding box center [88, 40] width 48 height 8
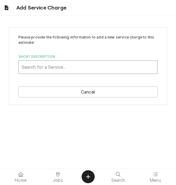
click at [64, 65] on div "Short Description" at bounding box center [88, 67] width 132 height 11
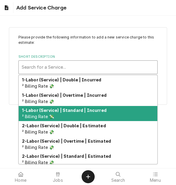
click at [65, 111] on strong "1-Labor (Service) | Standard | Incurred" at bounding box center [64, 110] width 84 height 5
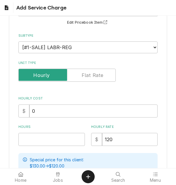
scroll to position [59, 0]
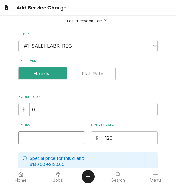
click at [32, 138] on input "Hours" at bounding box center [51, 138] width 66 height 13
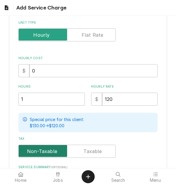
scroll to position [119, 0]
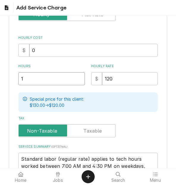
drag, startPoint x: 41, startPoint y: 80, endPoint x: 1, endPoint y: 77, distance: 40.7
click at [1, 77] on div "Please provide the following information to add a new service charge to this es…" at bounding box center [88, 66] width 176 height 327
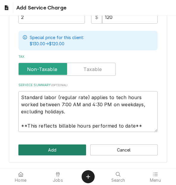
click at [38, 147] on button "Add" at bounding box center [51, 150] width 67 height 11
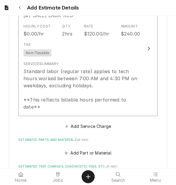
scroll to position [633, 0]
click at [77, 114] on div "Short Description 1-Labor (Service) | Standard | Incurred Subtype [#1-SALE] LAB…" at bounding box center [87, 55] width 139 height 149
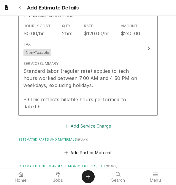
click at [77, 122] on button "Add Service Charge" at bounding box center [88, 126] width 48 height 8
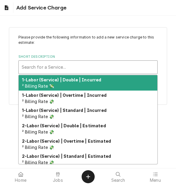
click at [63, 68] on div "Short Description" at bounding box center [88, 67] width 132 height 11
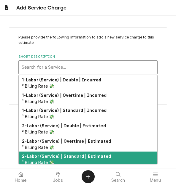
click at [66, 154] on div "2-Labor (Service) | Standard | Estimated ² Billing Rate 💸" at bounding box center [88, 159] width 138 height 15
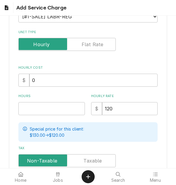
scroll to position [89, 0]
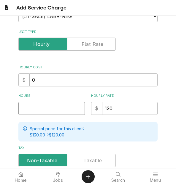
click at [25, 113] on input "Hours" at bounding box center [51, 108] width 66 height 13
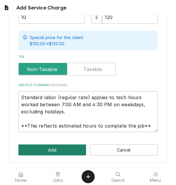
click at [44, 151] on button "Add" at bounding box center [51, 150] width 67 height 11
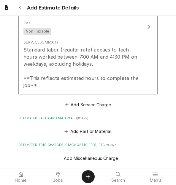
scroll to position [792, 0]
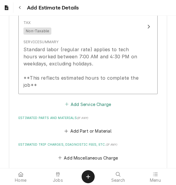
click at [69, 100] on button "Add Service Charge" at bounding box center [88, 104] width 48 height 8
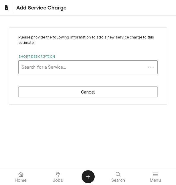
click at [55, 68] on div "Short Description" at bounding box center [82, 67] width 121 height 11
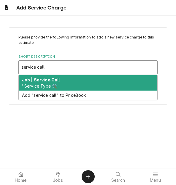
click at [68, 83] on div "Job | Service Call ¹ Service Type 🛠️" at bounding box center [88, 82] width 138 height 15
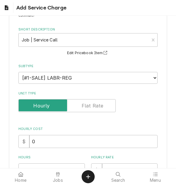
scroll to position [89, 0]
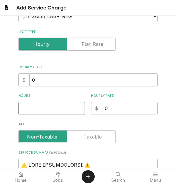
click at [43, 107] on input "Hours" at bounding box center [51, 108] width 66 height 13
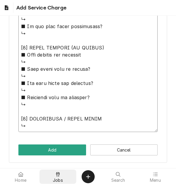
drag, startPoint x: 21, startPoint y: 75, endPoint x: 61, endPoint y: 182, distance: 114.2
click at [61, 182] on body "Add Service Charge Please provide the following information to add a new servic…" at bounding box center [88, 92] width 176 height 185
paste textarea "Quote to replace heating element and drain valve on Durastill / Model: 30JM19 /…"
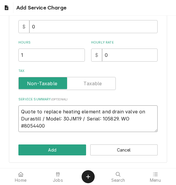
scroll to position [128, 0]
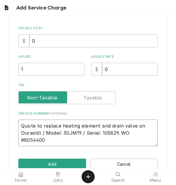
click at [119, 132] on textarea "Quote to replace heating element and drain valve on Durastill / Model: 30JM19 /…" at bounding box center [87, 133] width 139 height 27
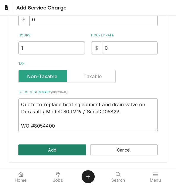
click at [55, 150] on button "Add" at bounding box center [51, 150] width 67 height 11
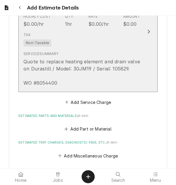
scroll to position [918, 0]
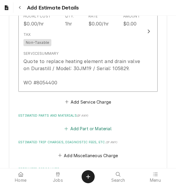
click at [79, 130] on button "Add Part or Material" at bounding box center [87, 129] width 49 height 8
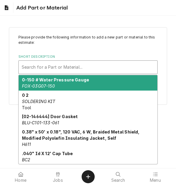
click at [65, 66] on div "Short Description" at bounding box center [88, 67] width 132 height 11
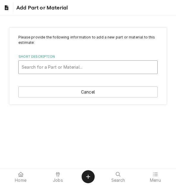
click at [49, 69] on div "Short Description" at bounding box center [88, 67] width 132 height 11
click at [51, 69] on div "Short Description" at bounding box center [88, 67] width 132 height 11
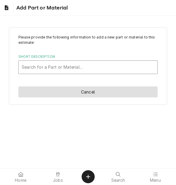
click at [60, 94] on button "Cancel" at bounding box center [87, 92] width 139 height 11
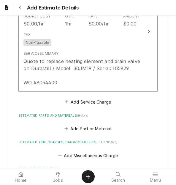
scroll to position [974, 0]
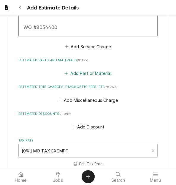
click at [74, 74] on button "Add Part or Material" at bounding box center [87, 73] width 49 height 8
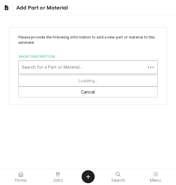
click at [53, 68] on div "Short Description" at bounding box center [82, 67] width 121 height 11
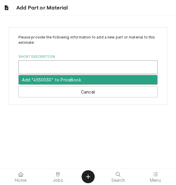
click at [53, 67] on div "Short Description" at bounding box center [88, 67] width 132 height 11
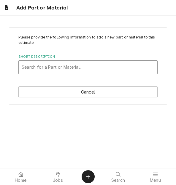
click at [53, 67] on div "Short Description" at bounding box center [88, 67] width 132 height 11
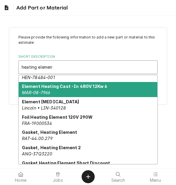
scroll to position [468, 0]
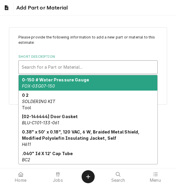
click at [61, 64] on div "Short Description" at bounding box center [88, 67] width 132 height 11
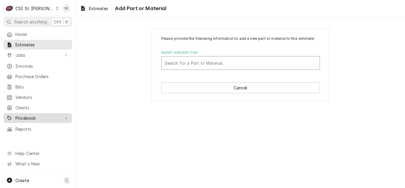
click at [39, 115] on span "Pricebook" at bounding box center [37, 118] width 45 height 6
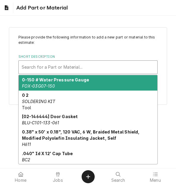
click at [63, 63] on div "Short Description" at bounding box center [88, 67] width 132 height 11
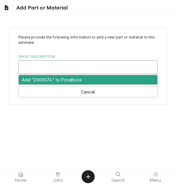
click at [63, 63] on div "Short Description" at bounding box center [88, 67] width 132 height 11
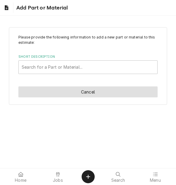
click at [72, 92] on button "Cancel" at bounding box center [87, 92] width 139 height 11
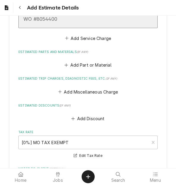
scroll to position [918, 0]
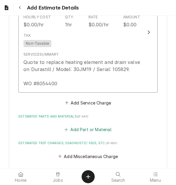
click at [76, 127] on button "Add Part or Material" at bounding box center [87, 130] width 49 height 8
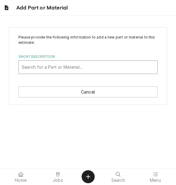
click at [67, 65] on div "Short Description" at bounding box center [88, 67] width 132 height 11
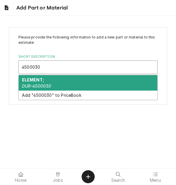
click at [62, 80] on div "ELEMENT; DUR-4500030" at bounding box center [88, 82] width 138 height 15
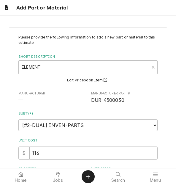
scroll to position [119, 0]
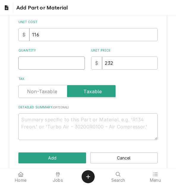
click at [32, 69] on div "Please provide the following information to add a new part or material to this …" at bounding box center [87, 28] width 139 height 224
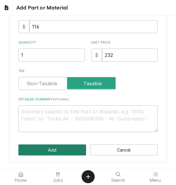
click at [36, 151] on button "Add" at bounding box center [51, 150] width 67 height 11
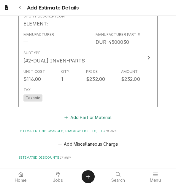
scroll to position [1032, 0]
click at [73, 116] on button "Add Part or Material" at bounding box center [87, 117] width 49 height 8
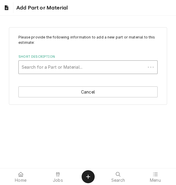
click at [53, 65] on div "Short Description" at bounding box center [82, 67] width 121 height 11
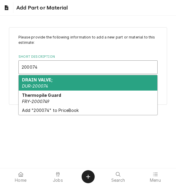
click at [55, 86] on div "DRAIN VALVE; DUR-200074" at bounding box center [88, 82] width 138 height 15
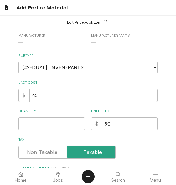
scroll to position [59, 0]
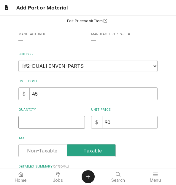
click at [36, 123] on input "Quantity" at bounding box center [51, 122] width 66 height 13
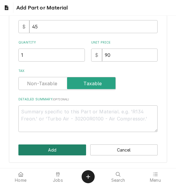
click at [38, 149] on button "Add" at bounding box center [51, 150] width 67 height 11
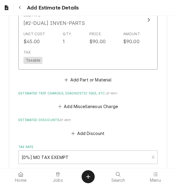
scroll to position [1172, 0]
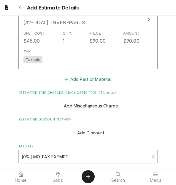
click at [72, 81] on button "Add Part or Material" at bounding box center [87, 79] width 49 height 8
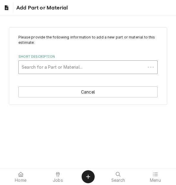
click at [49, 67] on div "Short Description" at bounding box center [82, 67] width 121 height 11
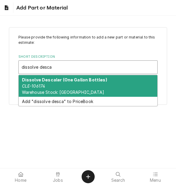
click at [46, 80] on strong "Dissolve Descaler (One Gallon Bottles)" at bounding box center [64, 79] width 85 height 5
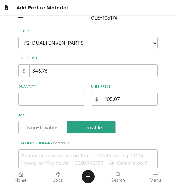
scroll to position [89, 0]
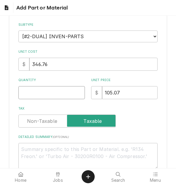
click at [37, 98] on input "Quantity" at bounding box center [51, 92] width 66 height 13
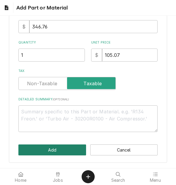
click at [36, 150] on button "Add" at bounding box center [51, 150] width 67 height 11
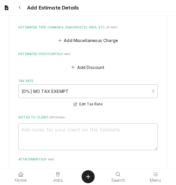
scroll to position [1350, 0]
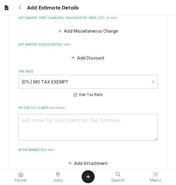
click at [67, 32] on button "Add Miscellaneous Charge" at bounding box center [88, 31] width 62 height 8
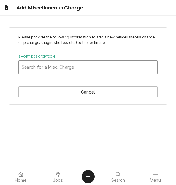
click at [37, 66] on div "Short Description" at bounding box center [88, 67] width 132 height 11
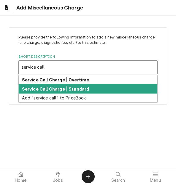
click at [34, 87] on strong "Service Call Charge | Standard" at bounding box center [55, 89] width 67 height 5
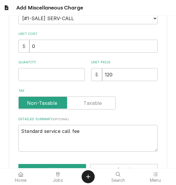
scroll to position [89, 0]
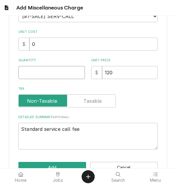
click at [32, 76] on input "Quantity" at bounding box center [51, 72] width 66 height 13
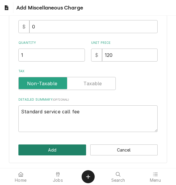
click at [39, 150] on button "Add" at bounding box center [51, 150] width 67 height 11
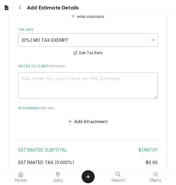
scroll to position [1456, 0]
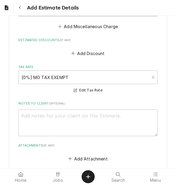
click at [76, 30] on button "Add Miscellaneous Charge" at bounding box center [88, 27] width 62 height 8
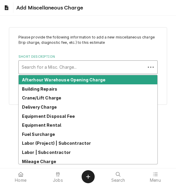
click at [49, 69] on div "Short Description" at bounding box center [82, 67] width 121 height 11
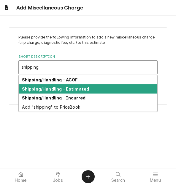
click at [50, 89] on strong "Shipping/Handling - Estimated" at bounding box center [55, 89] width 67 height 5
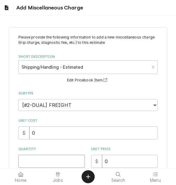
click at [35, 164] on input "Quantity" at bounding box center [51, 161] width 66 height 13
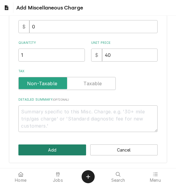
click at [41, 151] on button "Add" at bounding box center [51, 150] width 67 height 11
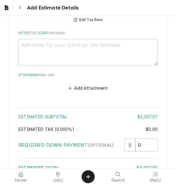
scroll to position [1679, 0]
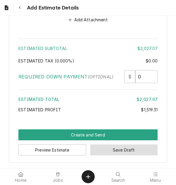
click at [111, 151] on button "Save Draft" at bounding box center [123, 150] width 67 height 11
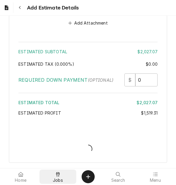
scroll to position [1676, 0]
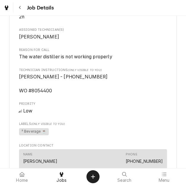
scroll to position [289, 0]
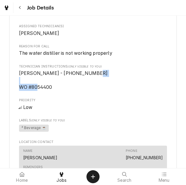
drag, startPoint x: 54, startPoint y: 95, endPoint x: 21, endPoint y: 95, distance: 32.3
click at [21, 91] on span "Kelli Budd - 636 733-3270 WO #8054400" at bounding box center [93, 80] width 148 height 21
click at [53, 91] on span "Kelli Budd - 636 733-3270 WO #8054400" at bounding box center [93, 80] width 148 height 21
drag, startPoint x: 51, startPoint y: 94, endPoint x: 17, endPoint y: 94, distance: 34.4
click at [17, 94] on div "Rockwood School District Eureka High School 28 / 4525 Highway 109, Eureka, MO 6…" at bounding box center [92, 100] width 167 height 705
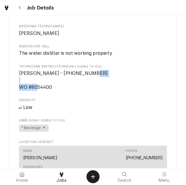
copy span "WO #8054400"
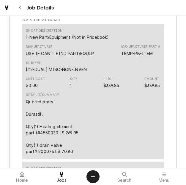
scroll to position [1296, 0]
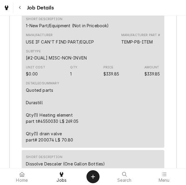
click at [76, 141] on div "Quoted parts Durastill Qty(1) Heating element part t#4550030 L$ 269.05 Qty(1) d…" at bounding box center [52, 115] width 52 height 56
drag, startPoint x: 57, startPoint y: 146, endPoint x: 39, endPoint y: 146, distance: 18.7
click at [39, 143] on div "Quoted parts Durastill Qty(1) Heating element part t#4550030 L$ 269.05 Qty(1) d…" at bounding box center [52, 115] width 52 height 56
click at [46, 143] on div "Quoted parts Durastill Qty(1) Heating element part t#4550030 L$ 269.05 Qty(1) d…" at bounding box center [52, 115] width 52 height 56
drag, startPoint x: 57, startPoint y: 145, endPoint x: 40, endPoint y: 145, distance: 17.5
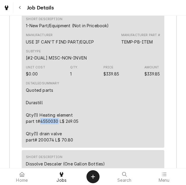
click at [40, 143] on div "Quoted parts Durastill Qty(1) Heating element part t#4550030 L$ 269.05 Qty(1) d…" at bounding box center [52, 115] width 52 height 56
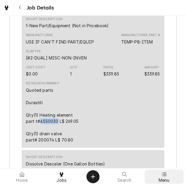
copy div "4550030"
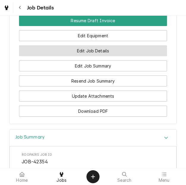
scroll to position [615, 0]
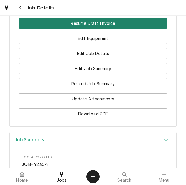
click at [90, 29] on button "Resume Draft Invoice" at bounding box center [93, 23] width 148 height 11
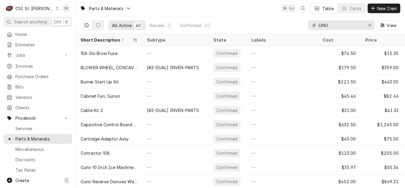
drag, startPoint x: 331, startPoint y: 24, endPoint x: 312, endPoint y: 22, distance: 19.1
click at [312, 22] on div "UNO" at bounding box center [341, 24] width 66 height 9
paste input "4550030"
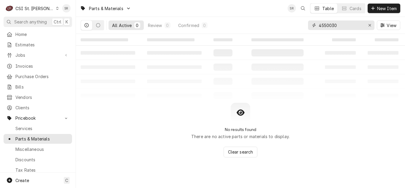
drag, startPoint x: 316, startPoint y: 24, endPoint x: 310, endPoint y: 24, distance: 5.6
click at [310, 24] on div "4550030" at bounding box center [341, 24] width 66 height 9
drag, startPoint x: 354, startPoint y: 25, endPoint x: 314, endPoint y: 25, distance: 39.4
click at [314, 25] on div "dura heating ele" at bounding box center [341, 24] width 66 height 9
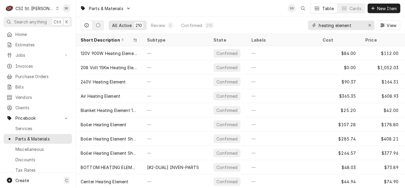
type input "heating element"
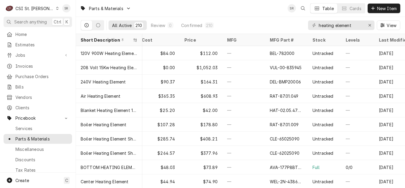
scroll to position [0, 197]
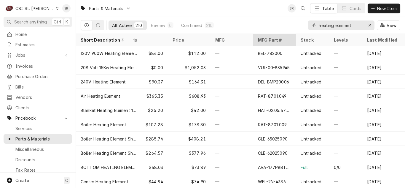
click at [258, 38] on div "MFG Part #" at bounding box center [274, 40] width 32 height 6
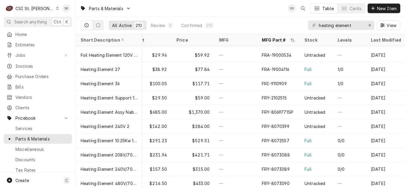
scroll to position [872, 189]
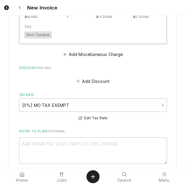
scroll to position [1719, 0]
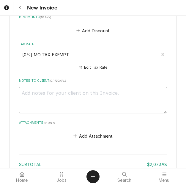
click at [82, 87] on textarea "Notes to Client ( optional )" at bounding box center [93, 100] width 148 height 27
type textarea "x"
type textarea "q"
type textarea "x"
type textarea "qu"
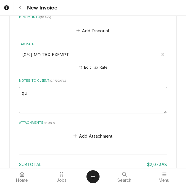
type textarea "x"
type textarea "qut"
type textarea "x"
type textarea "qute"
type textarea "x"
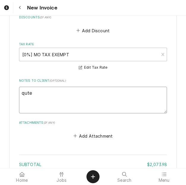
type textarea "qut"
type textarea "x"
type textarea "qu"
type textarea "x"
type textarea "quot"
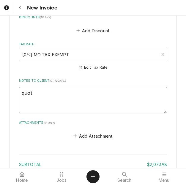
type textarea "x"
type textarea "quote"
type textarea "x"
type textarea "quoted"
type textarea "x"
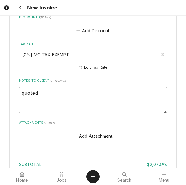
type textarea "quoted"
type textarea "x"
type textarea "quoted o"
type textarea "x"
type textarea "quoted on"
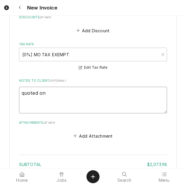
type textarea "x"
type textarea "quoted on"
type textarea "x"
type textarea "quoted on 5"
type textarea "x"
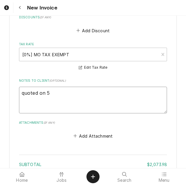
type textarea "quoted on"
type textarea "x"
type textarea "quoted on 4"
type textarea "x"
type textarea "quoted on 40"
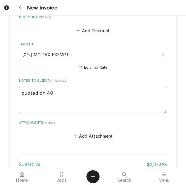
type textarea "x"
type textarea "quoted on 400"
type textarea "x"
type textarea "quoted on 4006"
type textarea "x"
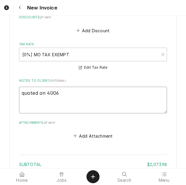
type textarea "quoted on 40068"
type textarea "x"
type textarea "quoted on 400681"
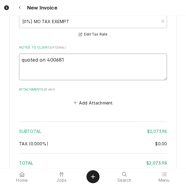
scroll to position [1833, 0]
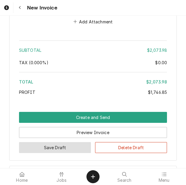
click at [63, 142] on button "Save Draft" at bounding box center [55, 147] width 72 height 11
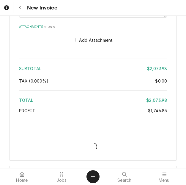
type textarea "x"
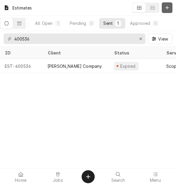
click at [170, 6] on div "Dynamic Content Wrapper" at bounding box center [167, 8] width 6 height 6
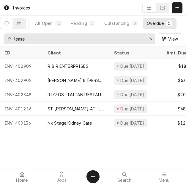
click at [4, 37] on div "lease" at bounding box center [79, 38] width 151 height 11
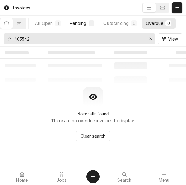
type input "403542"
click at [77, 27] on button "Pending 1" at bounding box center [81, 23] width 33 height 11
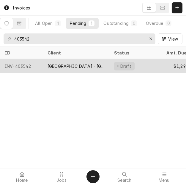
click at [86, 63] on div "[GEOGRAPHIC_DATA] - [GEOGRAPHIC_DATA]" at bounding box center [75, 66] width 57 height 6
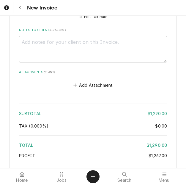
scroll to position [2638, 0]
click at [109, 62] on textarea "Notes to Client ( optional )" at bounding box center [93, 49] width 148 height 27
type textarea "x"
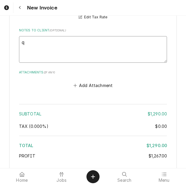
type textarea "qu"
type textarea "x"
type textarea "quo"
type textarea "x"
type textarea "quot"
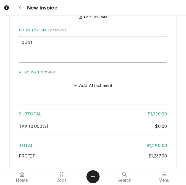
type textarea "x"
type textarea "quote"
type textarea "x"
type textarea "quoted"
type textarea "x"
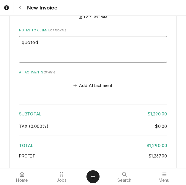
type textarea "quoted"
type textarea "x"
type textarea "quoted on"
type textarea "x"
type textarea "quoted on"
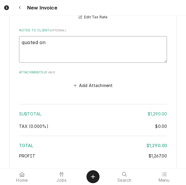
type textarea "x"
type textarea "quoted on 4"
type textarea "x"
type textarea "quoted on 40"
type textarea "x"
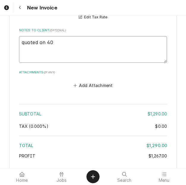
type textarea "quoted on 400"
type textarea "x"
type textarea "quoted on 4006"
type textarea "x"
type textarea "quoted on 40068"
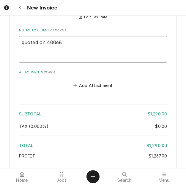
type textarea "x"
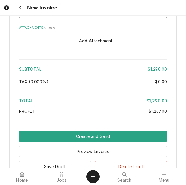
scroll to position [2727, 0]
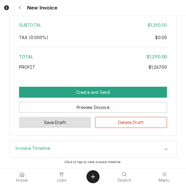
type textarea "quoted on 400682"
drag, startPoint x: 79, startPoint y: 147, endPoint x: 181, endPoint y: 161, distance: 102.9
click at [79, 128] on button "Save Draft" at bounding box center [55, 122] width 72 height 11
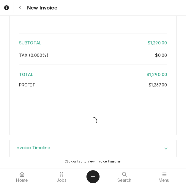
type textarea "x"
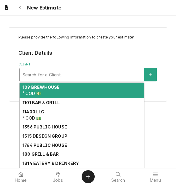
click at [50, 79] on div "Client" at bounding box center [82, 74] width 118 height 11
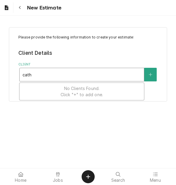
type input "cathe"
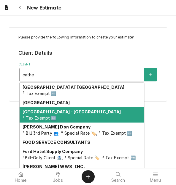
click at [52, 116] on span "³ Tax Exempt 🆓" at bounding box center [39, 118] width 33 height 5
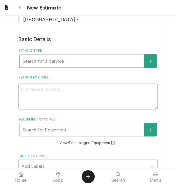
scroll to position [296, 0]
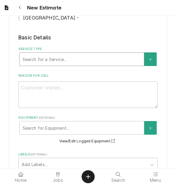
click at [63, 65] on div "Service Type" at bounding box center [82, 59] width 118 height 11
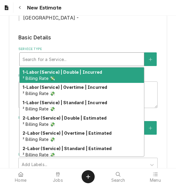
type textarea "x"
type input "s"
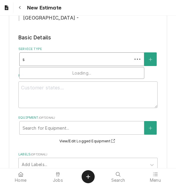
type textarea "x"
type input "se"
type textarea "x"
type input "ser"
type textarea "x"
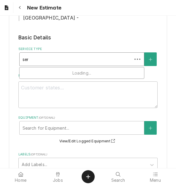
type input "serv"
type textarea "x"
type input "servi"
type textarea "x"
type input "servic"
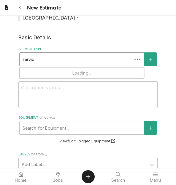
type textarea "x"
type input "service"
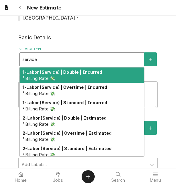
type textarea "x"
type input "service"
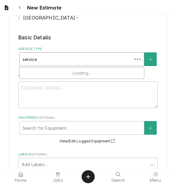
type textarea "x"
type input "service c"
type textarea "x"
type input "service ca"
type textarea "x"
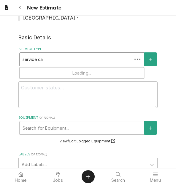
type input "service cal"
type textarea "x"
type input "service call"
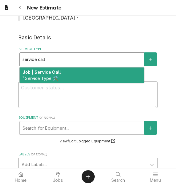
click at [55, 75] on strong "Job | Service Call" at bounding box center [42, 72] width 38 height 5
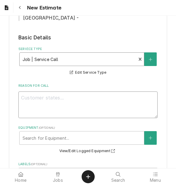
click at [60, 118] on textarea "Reason For Call" at bounding box center [87, 105] width 139 height 27
type textarea "x"
type textarea "Q"
type textarea "x"
type textarea "Qu"
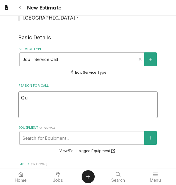
type textarea "x"
type textarea "Quo"
type textarea "x"
type textarea "Quot"
type textarea "x"
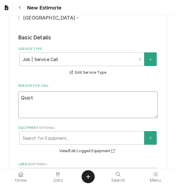
type textarea "Quote"
type textarea "x"
type textarea "Quote"
type textarea "x"
type textarea "Quote f"
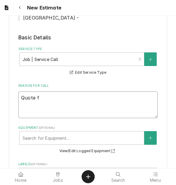
type textarea "x"
type textarea "Quote fo"
type textarea "x"
type textarea "Quote fou"
type textarea "x"
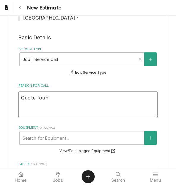
type textarea "Quote found"
type textarea "x"
type textarea "Quote found"
type textarea "x"
type textarea "Quote found o"
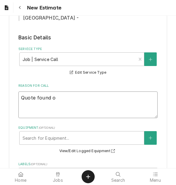
type textarea "x"
type textarea "Quote found on"
type textarea "x"
type textarea "Quote found on"
type textarea "x"
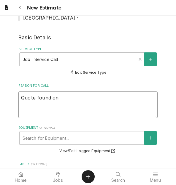
type textarea "Quote found on r"
type textarea "x"
type textarea "Quote found on re"
type textarea "x"
type textarea "Quote found on r"
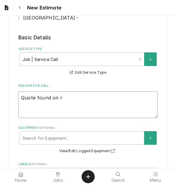
type textarea "x"
type textarea "Quote found on"
type textarea "x"
type textarea "Quote found on"
type textarea "x"
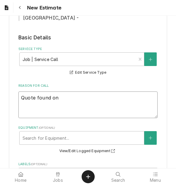
type textarea "Quote found o"
type textarea "x"
type textarea "Quote found"
type textarea "x"
type textarea "Quote found"
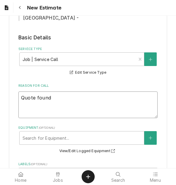
type textarea "x"
type textarea "Quote foun"
type textarea "x"
type textarea "Quote fou"
type textarea "x"
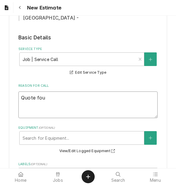
type textarea "Quote fo"
type textarea "x"
type textarea "Quote f"
type textarea "x"
type textarea "Quote"
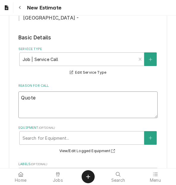
type textarea "x"
type textarea "Quote o"
type textarea "x"
type textarea "Quote on"
type textarea "x"
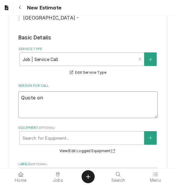
type textarea "Quote on"
type textarea "x"
type textarea "Quote on r"
type textarea "x"
type textarea "Quote on re"
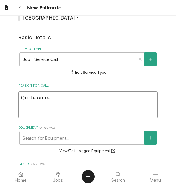
type textarea "x"
type textarea "Quote on rec"
type textarea "x"
type textarea "Quote on reco"
type textarea "x"
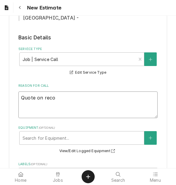
type textarea "Quote on recom"
type textarea "x"
type textarea "Quote on recomm"
type textarea "x"
type textarea "Quote on recomme"
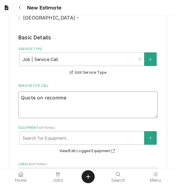
type textarea "x"
type textarea "Quote on recommen"
type textarea "x"
type textarea "Quote on recommend"
type textarea "x"
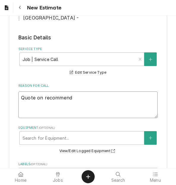
type textarea "Quote on recommende"
type textarea "x"
type textarea "Quote on recommended"
type textarea "x"
type textarea "Quote on recommended"
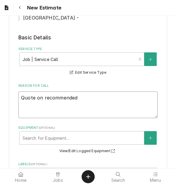
type textarea "x"
type textarea "Quote on recommended r"
type textarea "x"
type textarea "Quote on recommended re"
type textarea "x"
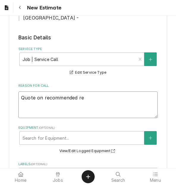
type textarea "Quote on recommended rep"
type textarea "x"
type textarea "Quote on recommended repi"
type textarea "x"
type textarea "Quote on recommended repia"
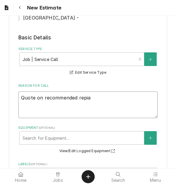
type textarea "x"
type textarea "Quote on recommended repiar"
type textarea "x"
type textarea "Quote on recommended repiars"
type textarea "x"
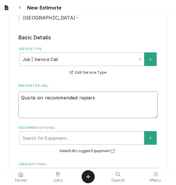
type textarea "Quote on recommended repiars"
type textarea "x"
type textarea "Quote on recommended repiars f"
type textarea "x"
type textarea "Quote on recommended repiars"
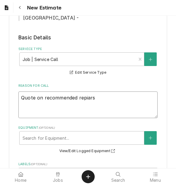
type textarea "x"
type textarea "Quote on recommended repiars"
type textarea "x"
type textarea "Quote on recommended repiar"
type textarea "x"
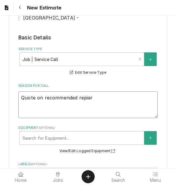
type textarea "Quote on recommended repia"
type textarea "x"
type textarea "Quote on recommended repi"
type textarea "x"
type textarea "Quote on recommended repia"
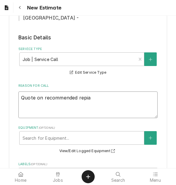
type textarea "x"
type textarea "Quote on recommended repiai"
type textarea "x"
type textarea "Quote on recommended repia"
type textarea "x"
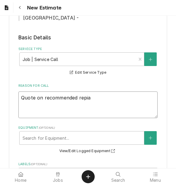
type textarea "Quote on recommended repi"
type textarea "x"
type textarea "Quote on recommended rep"
type textarea "x"
type textarea "Quote on recommended repai"
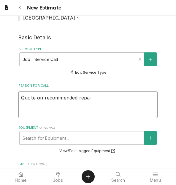
type textarea "x"
type textarea "Quote on recommended repair"
type textarea "x"
type textarea "Quote on recommended repairs"
type textarea "x"
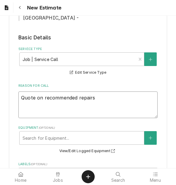
type textarea "Quote on recommended repairs f"
type textarea "x"
type textarea "Quote on recommended repairs fo"
type textarea "x"
type textarea "Quote on recommended repairs fou"
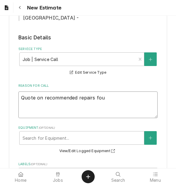
type textarea "x"
type textarea "Quote on recommended repairs foun"
type textarea "x"
type textarea "Quote on recommended repairs found"
type textarea "x"
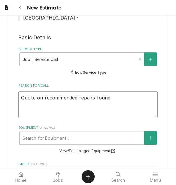
type textarea "Quote on recommended repairs found"
type textarea "x"
type textarea "Quote on recommended repairs found d"
type textarea "x"
type textarea "Quote on recommended repairs found du"
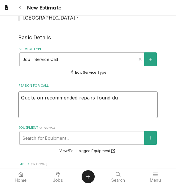
type textarea "x"
type textarea "Quote on recommended repairs found duri"
type textarea "x"
type textarea "Quote on recommended repairs found durin"
type textarea "x"
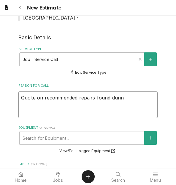
type textarea "Quote on recommended repairs found during"
type textarea "x"
type textarea "Quote on recommended repairs found during"
type textarea "x"
type textarea "Quote on recommended repairs found during ma"
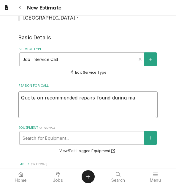
type textarea "x"
type textarea "Quote on recommended repairs found during mai"
type textarea "x"
type textarea "Quote on recommended repairs found during maint"
type textarea "x"
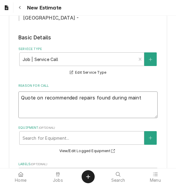
type textarea "Quote on recommended repairs found during mainte"
type textarea "x"
type textarea "Quote on recommended repairs found during maintena"
type textarea "x"
type textarea "Quote on recommended repairs found during maintenanc"
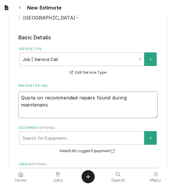
type textarea "x"
type textarea "Quote on recommended repairs found during maintenance"
type textarea "x"
type textarea "Quote on recommended repairs found during maintenance."
type textarea "x"
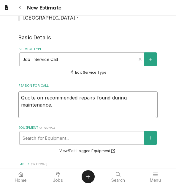
type textarea "Quote on recommended repairs found during maintenance."
type textarea "x"
type textarea "Quote on recommended repairs found during maintenance."
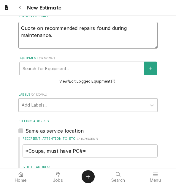
scroll to position [356, 0]
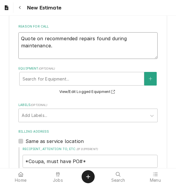
type textarea "x"
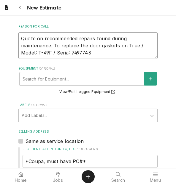
click at [67, 59] on textarea "Quote on recommended repairs found during maintenance. To replace the door gask…" at bounding box center [87, 45] width 139 height 27
click at [95, 59] on textarea "Quote on recommended repairs found during maintenance. To replace the door gask…" at bounding box center [87, 45] width 139 height 27
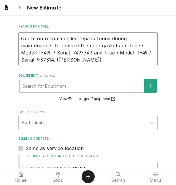
drag, startPoint x: 53, startPoint y: 82, endPoint x: 17, endPoint y: 61, distance: 41.5
click at [17, 61] on div "Please provide the following information to create your estimate: Client Detail…" at bounding box center [88, 33] width 158 height 722
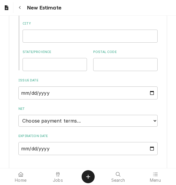
scroll to position [607, 0]
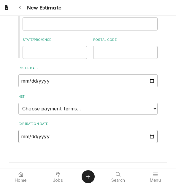
click at [145, 136] on input "Expiration Date" at bounding box center [87, 136] width 139 height 13
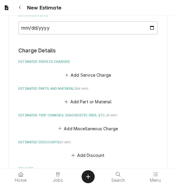
scroll to position [698, 0]
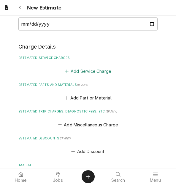
click at [76, 75] on button "Add Service Charge" at bounding box center [88, 71] width 48 height 8
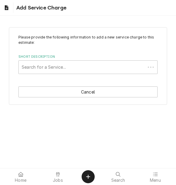
click at [54, 66] on div "Short Description" at bounding box center [82, 67] width 121 height 11
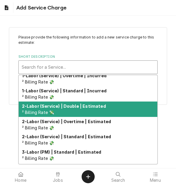
scroll to position [30, 0]
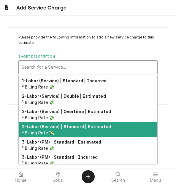
click at [58, 134] on div "2-Labor (Service) | Standard | Estimated ² Billing Rate 💸" at bounding box center [88, 129] width 138 height 15
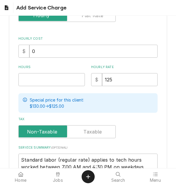
scroll to position [119, 0]
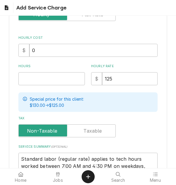
click at [37, 87] on div "Please provide the following information to add a new service charge to this es…" at bounding box center [87, 55] width 139 height 278
click at [37, 81] on input "Hours" at bounding box center [51, 78] width 66 height 13
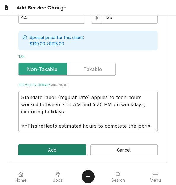
click at [53, 151] on button "Add" at bounding box center [51, 150] width 67 height 11
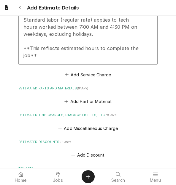
scroll to position [839, 0]
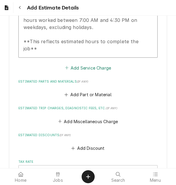
click at [74, 72] on button "Add Service Charge" at bounding box center [88, 68] width 48 height 8
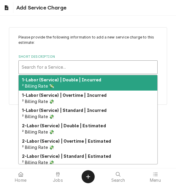
click at [42, 68] on div "Short Description" at bounding box center [88, 67] width 132 height 11
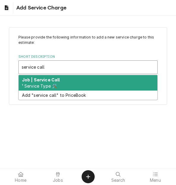
click at [33, 85] on span "¹ Service Type 🛠️" at bounding box center [39, 86] width 35 height 5
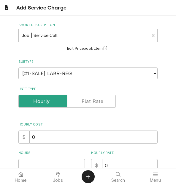
scroll to position [59, 0]
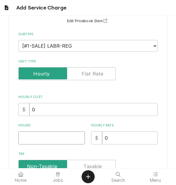
click at [33, 138] on input "Hours" at bounding box center [51, 138] width 66 height 13
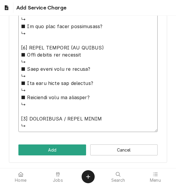
drag, startPoint x: 33, startPoint y: 110, endPoint x: 103, endPoint y: 191, distance: 107.8
click at [103, 185] on html "Add Service Charge Please provide the following information to add a new servic…" at bounding box center [88, 92] width 176 height 185
paste textarea "Quote on recommended repairs found during maintenance. To replace the door gask…"
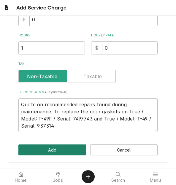
click at [52, 148] on button "Add" at bounding box center [51, 150] width 67 height 11
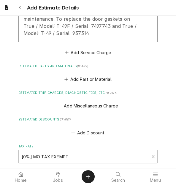
scroll to position [999, 0]
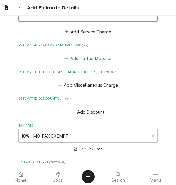
click at [84, 63] on button "Add Part or Material" at bounding box center [87, 59] width 49 height 8
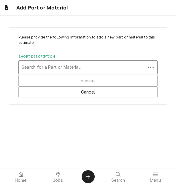
click at [53, 68] on div "Short Description" at bounding box center [82, 67] width 121 height 11
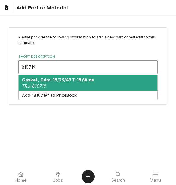
click at [48, 79] on strong "Gasket, Gdm-19/23/49 T-19/Wide" at bounding box center [58, 79] width 72 height 5
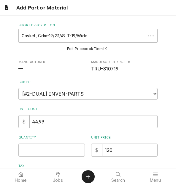
scroll to position [59, 0]
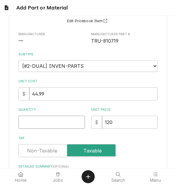
click at [35, 118] on input "Quantity" at bounding box center [51, 122] width 66 height 13
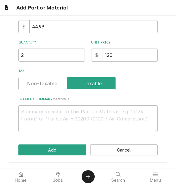
click at [37, 141] on div "Please provide the following information to add a new part or material to this …" at bounding box center [88, 32] width 158 height 263
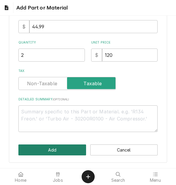
click at [42, 153] on button "Add" at bounding box center [51, 150] width 67 height 11
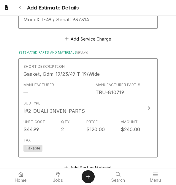
scroll to position [1081, 0]
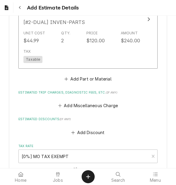
click at [77, 83] on button "Add Part or Material" at bounding box center [87, 79] width 49 height 8
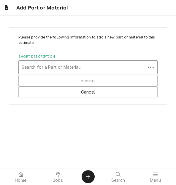
click at [48, 67] on div "Short Description" at bounding box center [82, 67] width 121 height 11
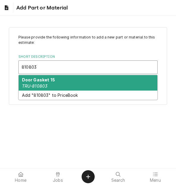
drag, startPoint x: 45, startPoint y: 79, endPoint x: 46, endPoint y: 83, distance: 3.9
click at [45, 79] on strong "Door Gasket 15" at bounding box center [38, 79] width 33 height 5
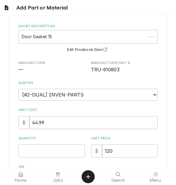
scroll to position [89, 0]
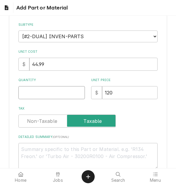
click at [41, 95] on input "Quantity" at bounding box center [51, 92] width 66 height 13
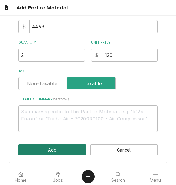
click at [50, 147] on button "Add" at bounding box center [51, 150] width 67 height 11
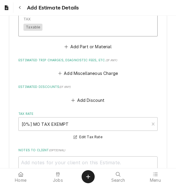
scroll to position [1218, 0]
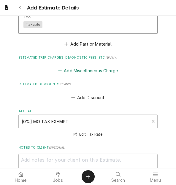
click at [67, 75] on button "Add Miscellaneous Charge" at bounding box center [88, 71] width 62 height 8
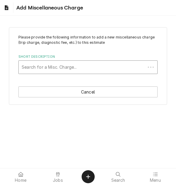
click at [47, 70] on div "Short Description" at bounding box center [82, 67] width 121 height 11
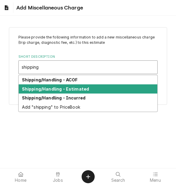
click at [53, 90] on strong "Shipping/Handling - Estimated" at bounding box center [55, 89] width 67 height 5
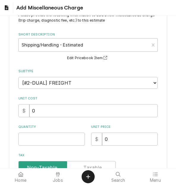
scroll to position [59, 0]
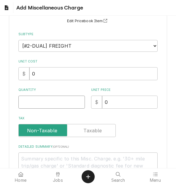
click at [35, 103] on input "Quantity" at bounding box center [51, 102] width 66 height 13
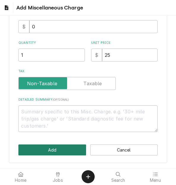
click at [49, 148] on button "Add" at bounding box center [51, 150] width 67 height 11
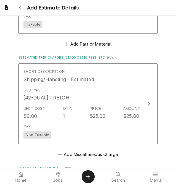
scroll to position [1284, 0]
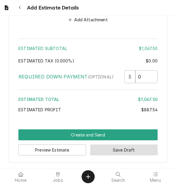
click at [106, 151] on button "Save Draft" at bounding box center [123, 150] width 67 height 11
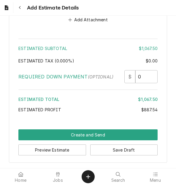
scroll to position [1503, 0]
